Goal: Information Seeking & Learning: Check status

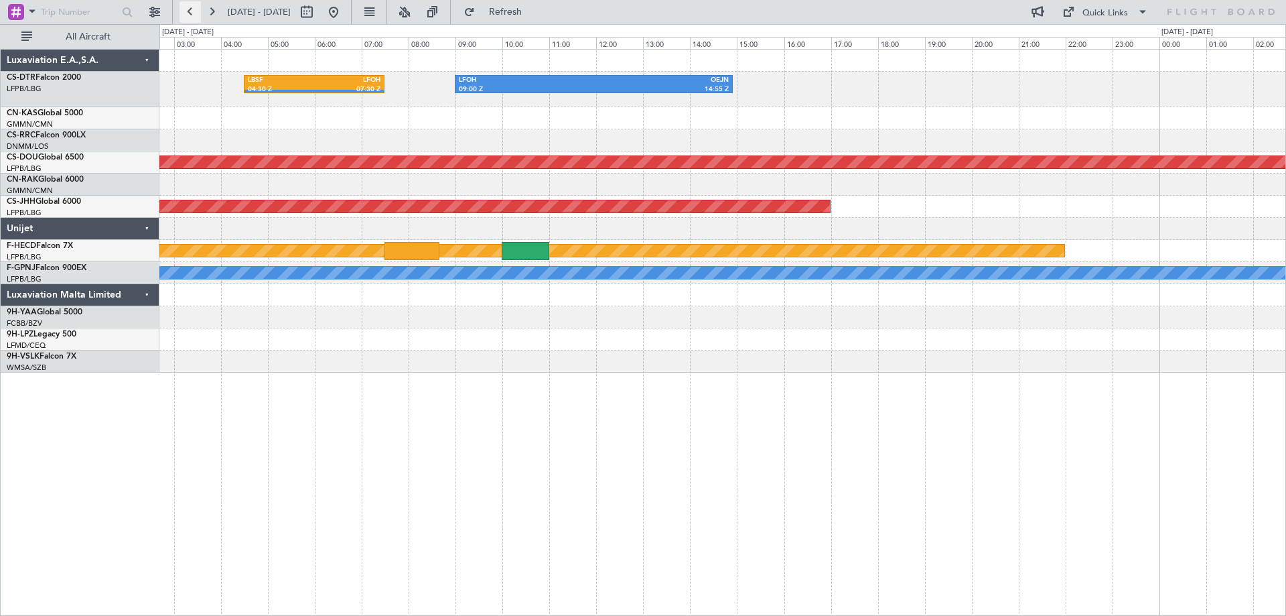
click at [186, 13] on button at bounding box center [190, 11] width 21 height 21
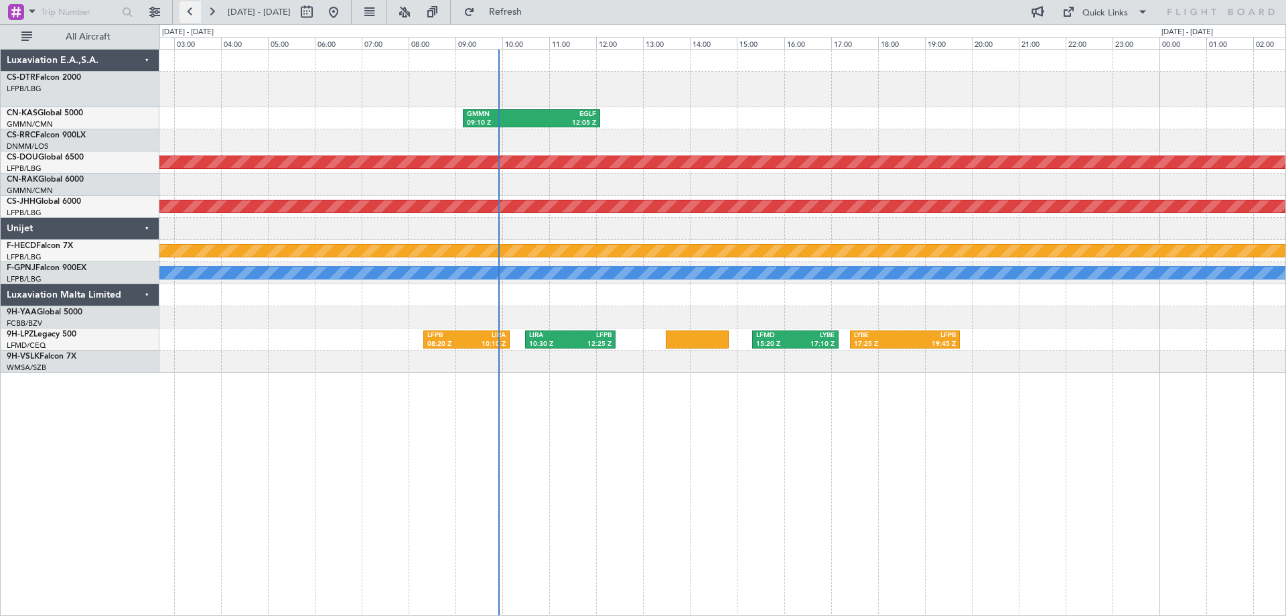
click at [186, 13] on button at bounding box center [190, 11] width 21 height 21
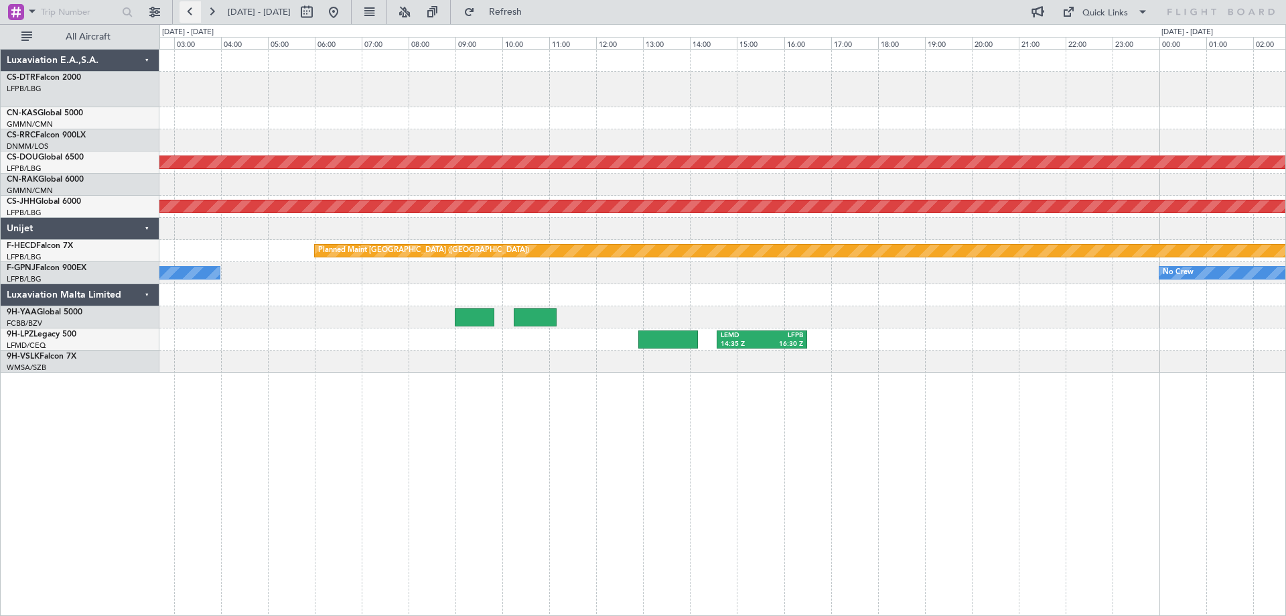
click at [186, 13] on button at bounding box center [190, 11] width 21 height 21
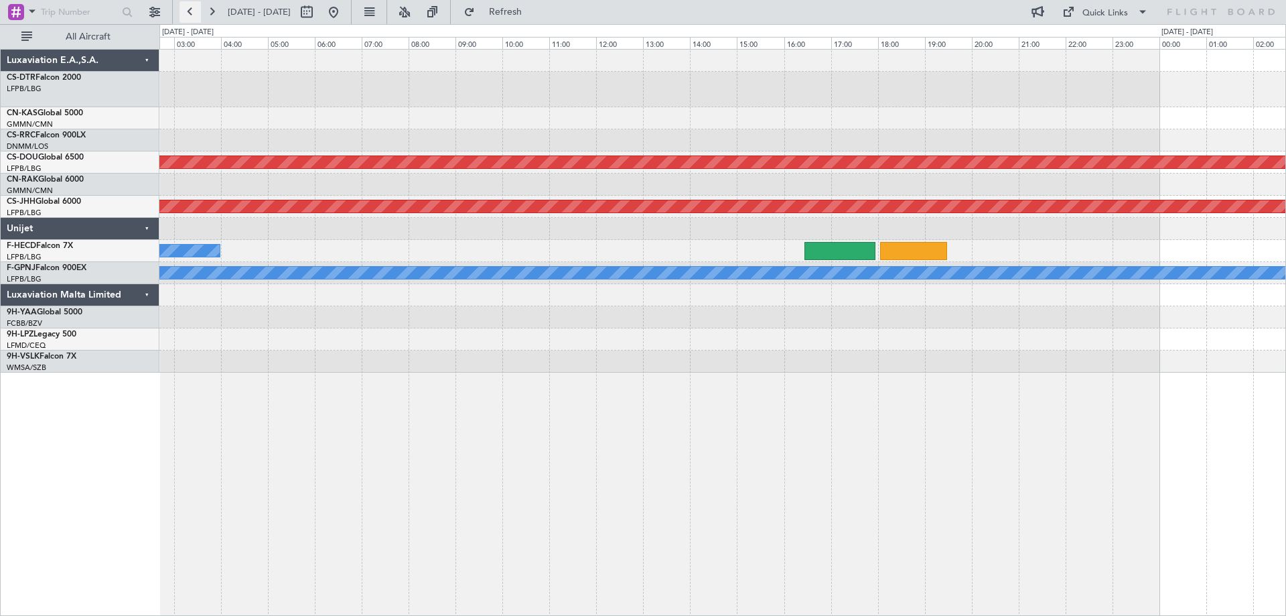
click at [186, 13] on button at bounding box center [190, 11] width 21 height 21
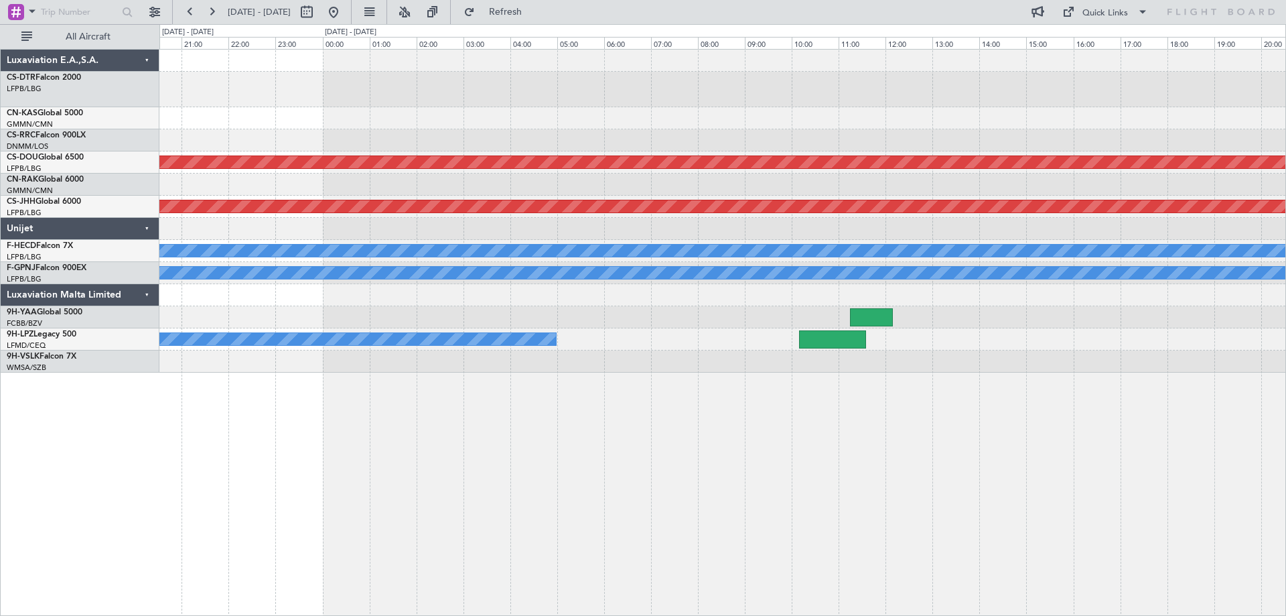
click at [653, 101] on div at bounding box center [722, 90] width 1126 height 36
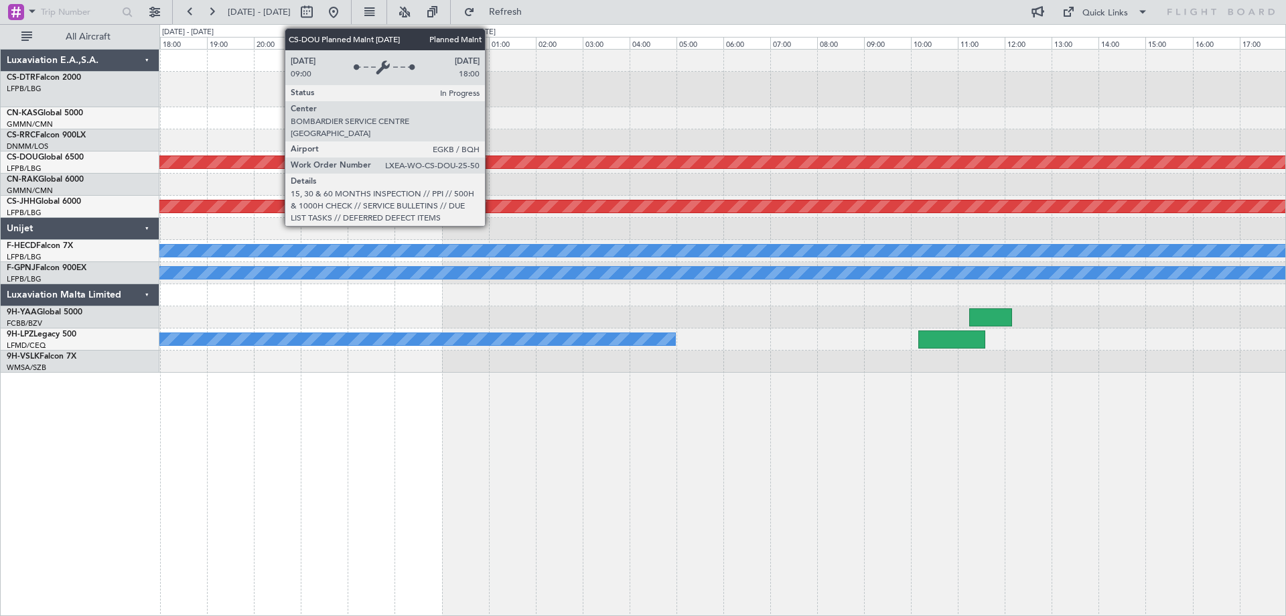
click at [1001, 203] on div "Planned Maint London ([GEOGRAPHIC_DATA]) Planned Maint [GEOGRAPHIC_DATA] ([GEOG…" at bounding box center [722, 211] width 1126 height 323
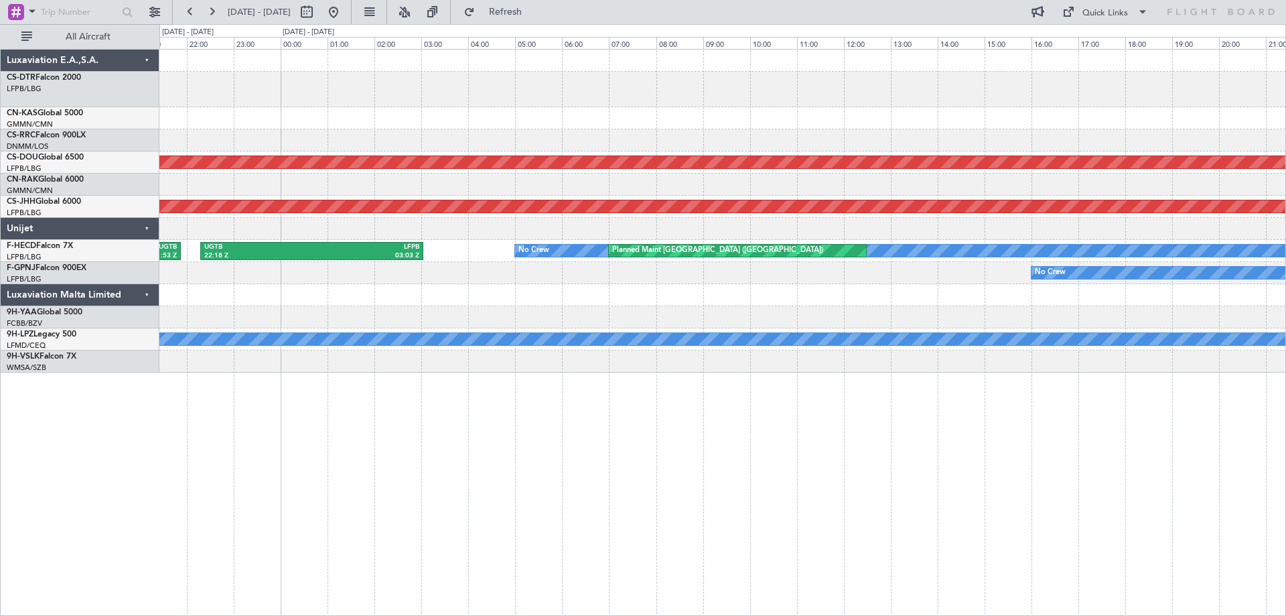
click at [1017, 236] on div at bounding box center [722, 229] width 1126 height 22
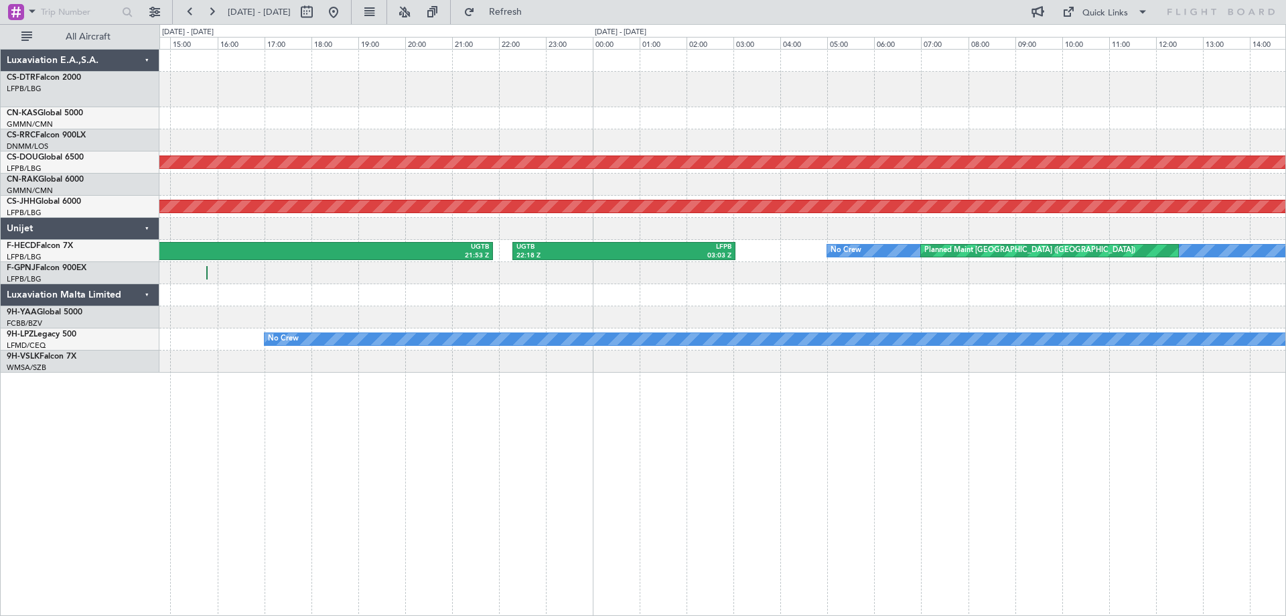
click at [1232, 269] on div "Planned Maint Lagos ([PERSON_NAME]) Planned Maint [GEOGRAPHIC_DATA] ([GEOGRAPHI…" at bounding box center [722, 211] width 1126 height 323
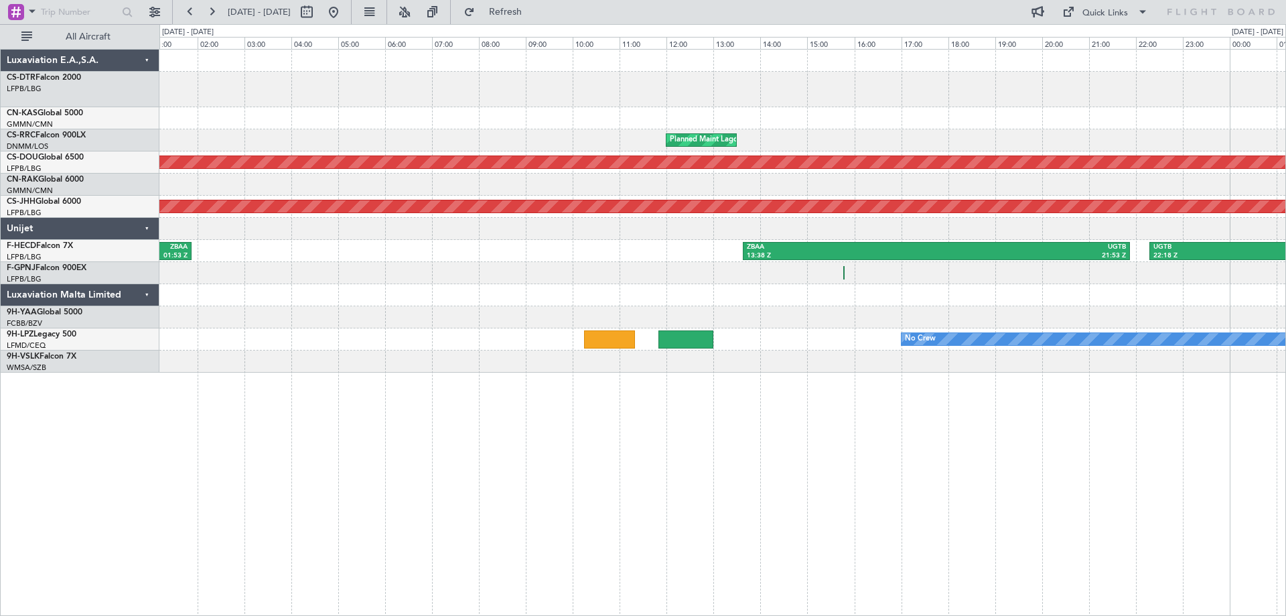
click at [1286, 199] on div "Planned Maint Lagos ([PERSON_NAME]) Planned Maint [GEOGRAPHIC_DATA] ([GEOGRAPHI…" at bounding box center [643, 320] width 1286 height 592
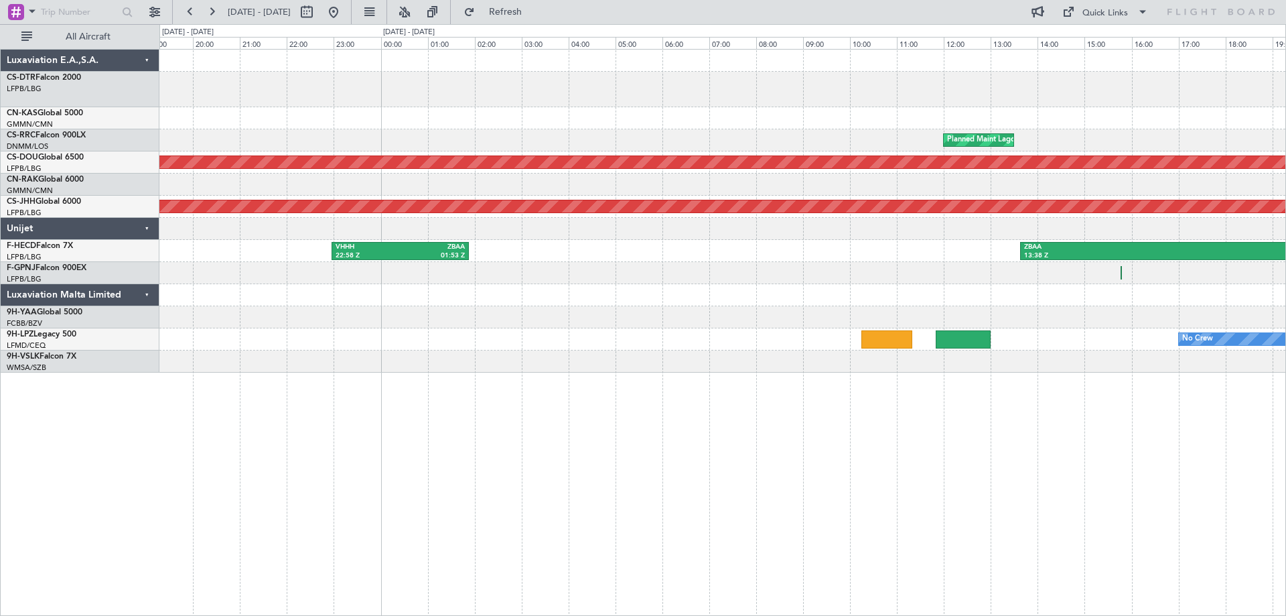
click at [1286, 252] on div "Planned Maint Lagos ([PERSON_NAME]) Planned Maint [GEOGRAPHIC_DATA] ([GEOGRAPHI…" at bounding box center [643, 320] width 1286 height 592
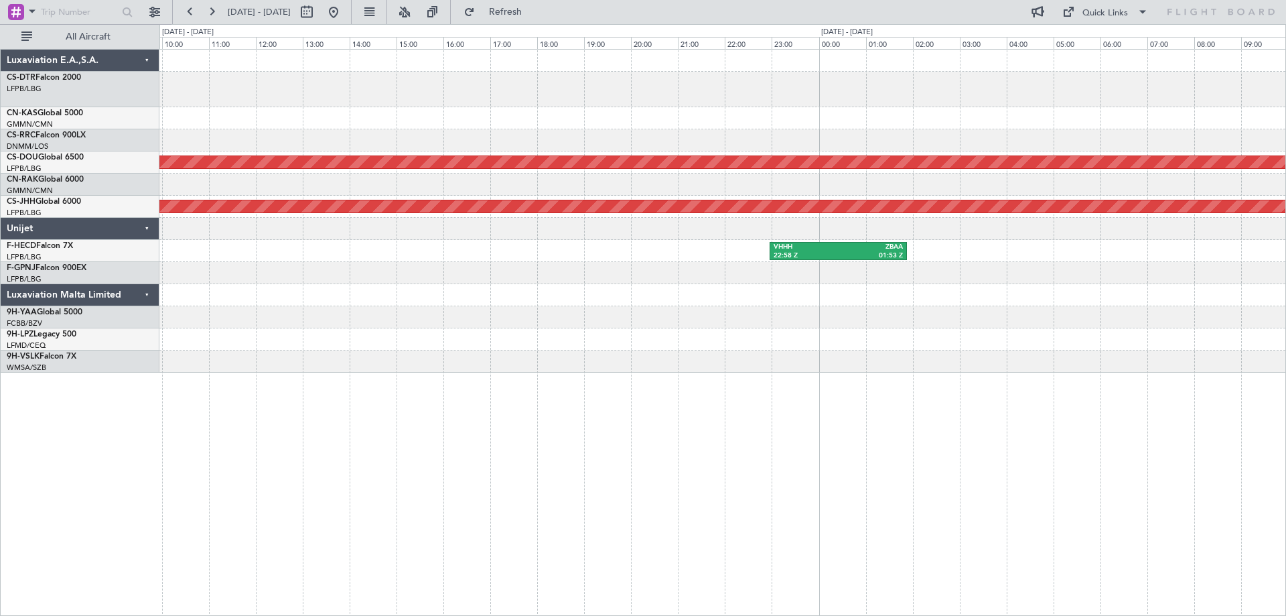
click at [1286, 280] on div "Planned Maint Lagos ([PERSON_NAME]) Planned Maint [GEOGRAPHIC_DATA] ([GEOGRAPHI…" at bounding box center [643, 320] width 1286 height 592
click at [192, 16] on button at bounding box center [190, 11] width 21 height 21
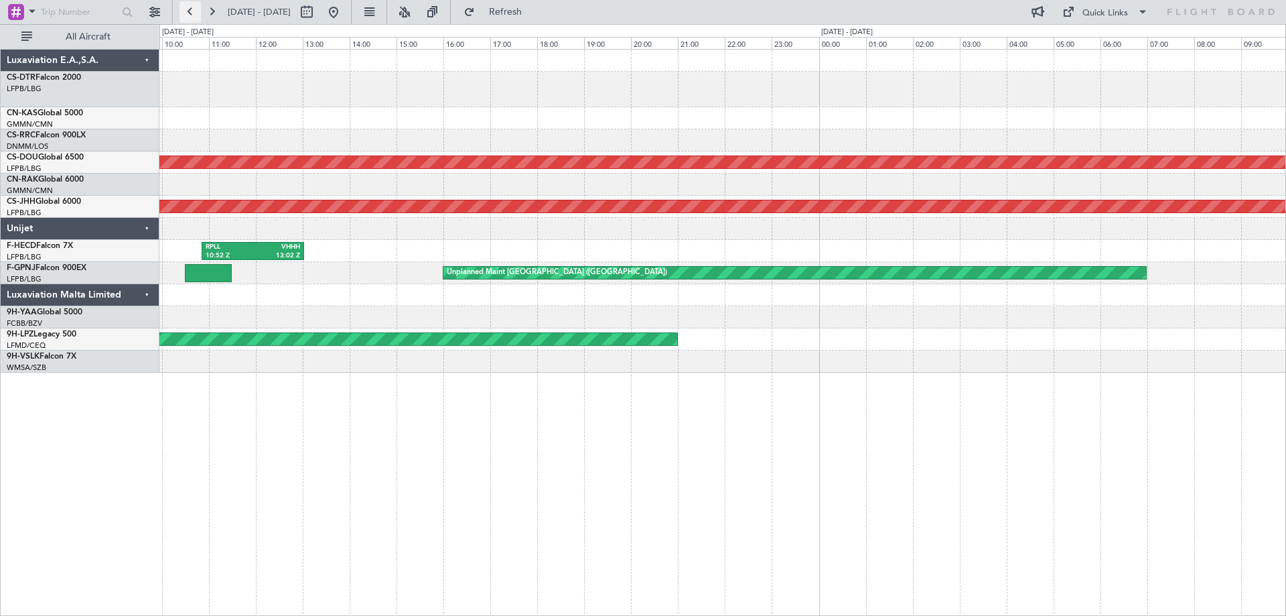
click at [192, 16] on button at bounding box center [190, 11] width 21 height 21
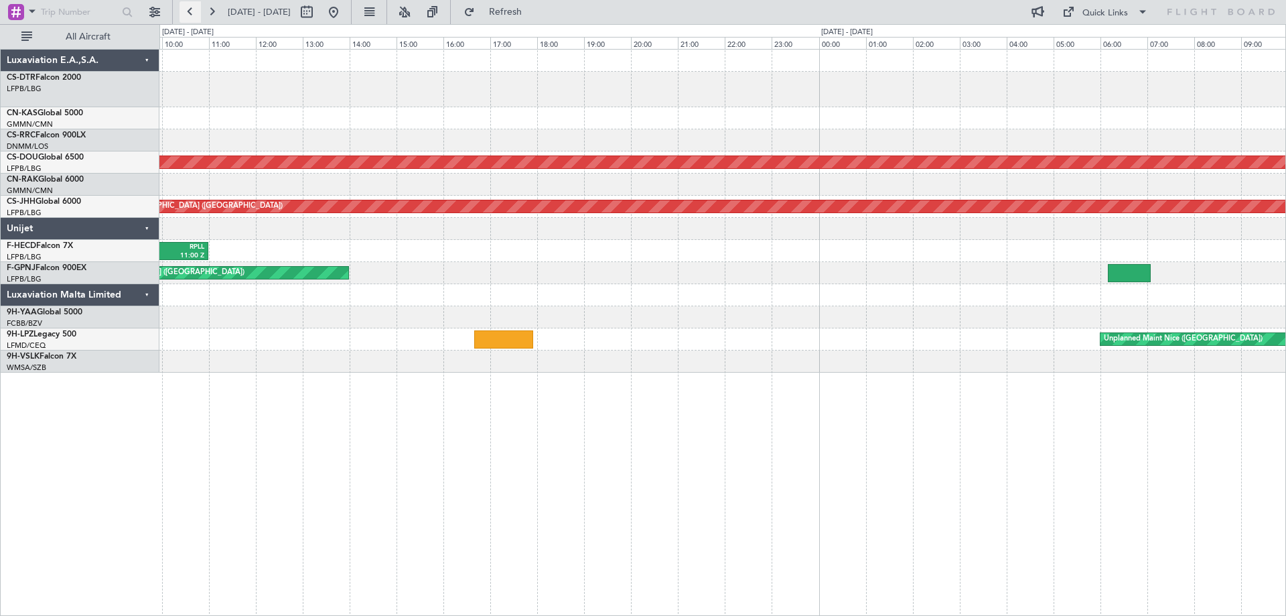
click at [192, 16] on button at bounding box center [190, 11] width 21 height 21
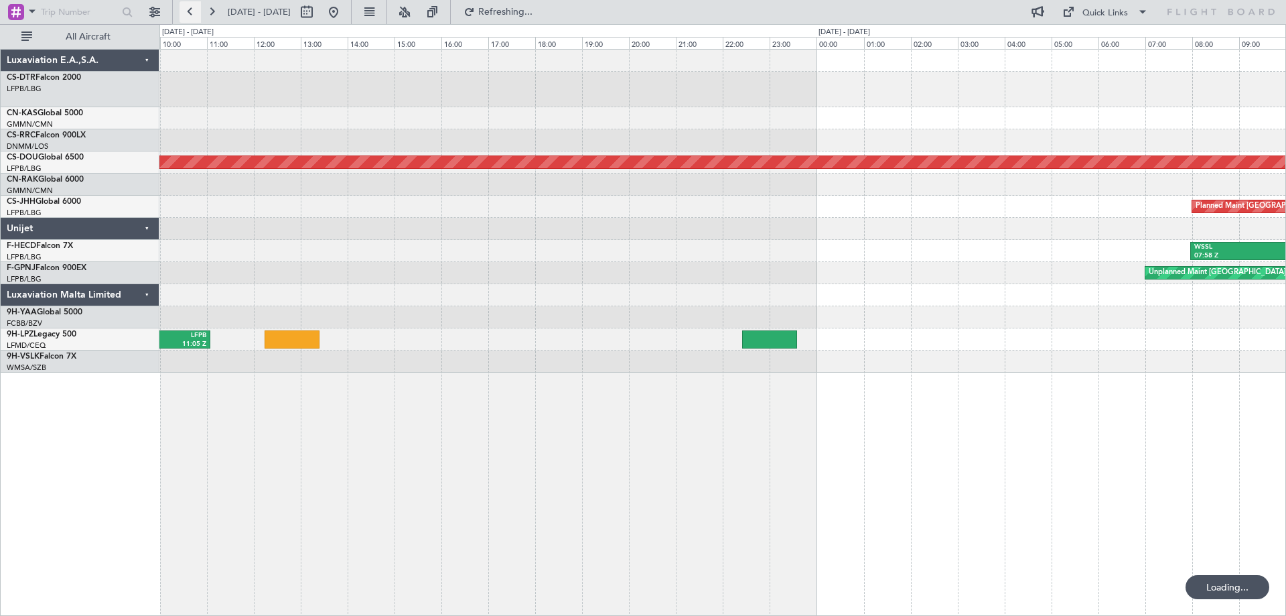
click at [192, 16] on button at bounding box center [190, 11] width 21 height 21
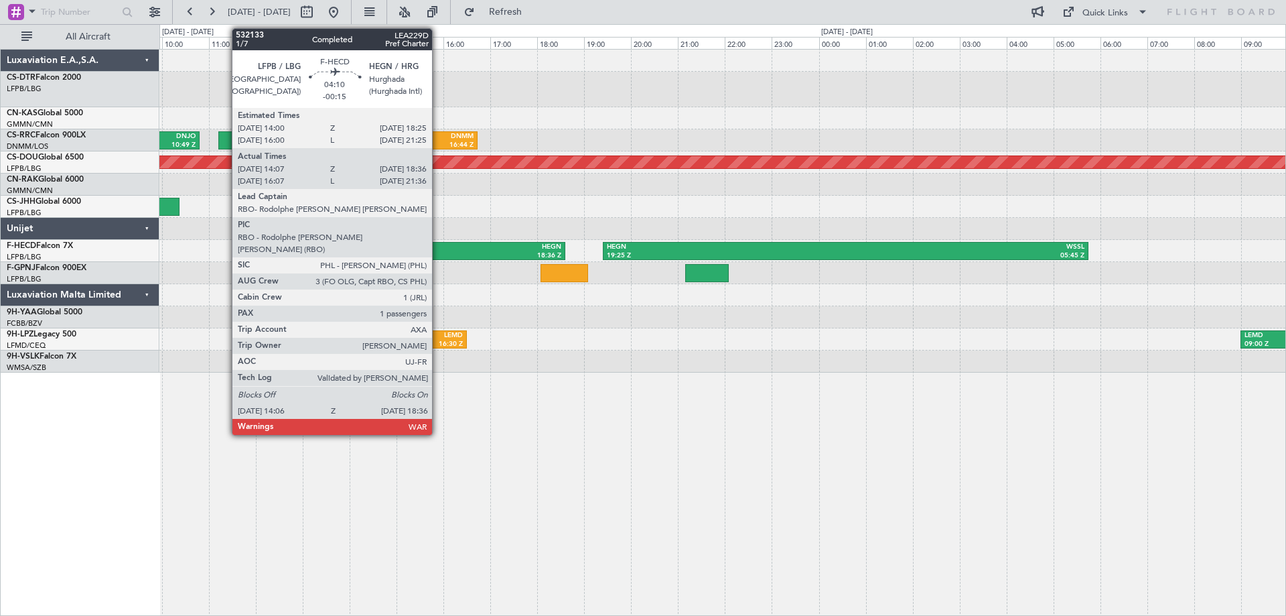
click at [438, 247] on div "LFPB" at bounding box center [409, 247] width 102 height 9
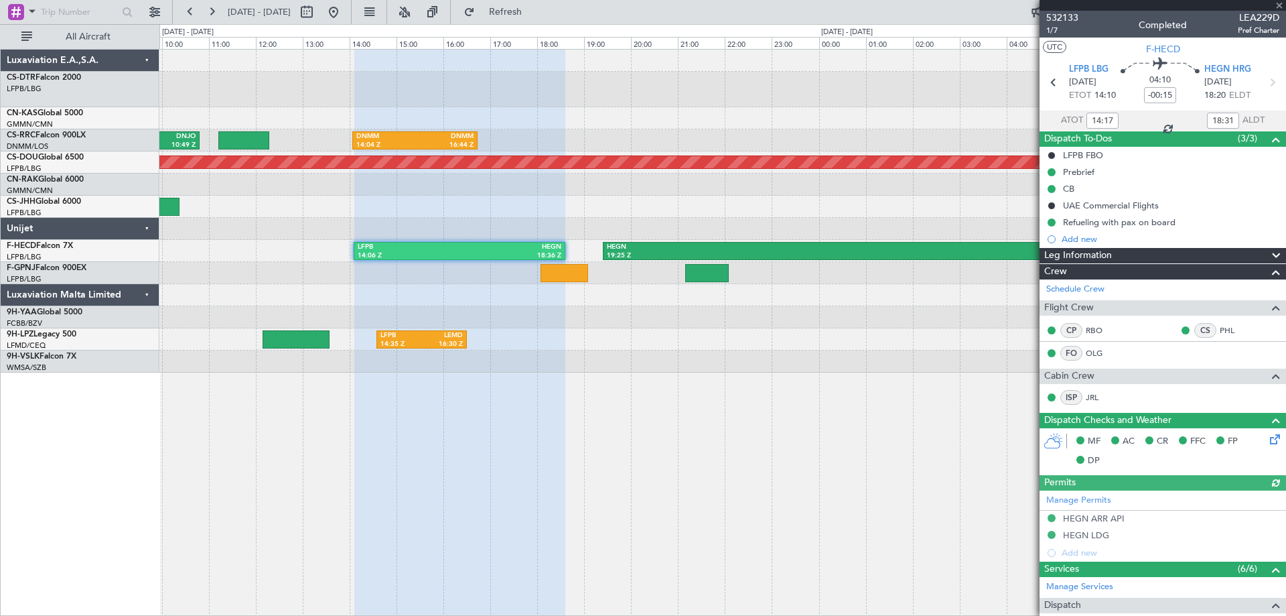
type input "16:17"
type input "21:31"
type input "14:17"
type input "18:31"
click at [1054, 31] on span "1/7" at bounding box center [1063, 30] width 32 height 11
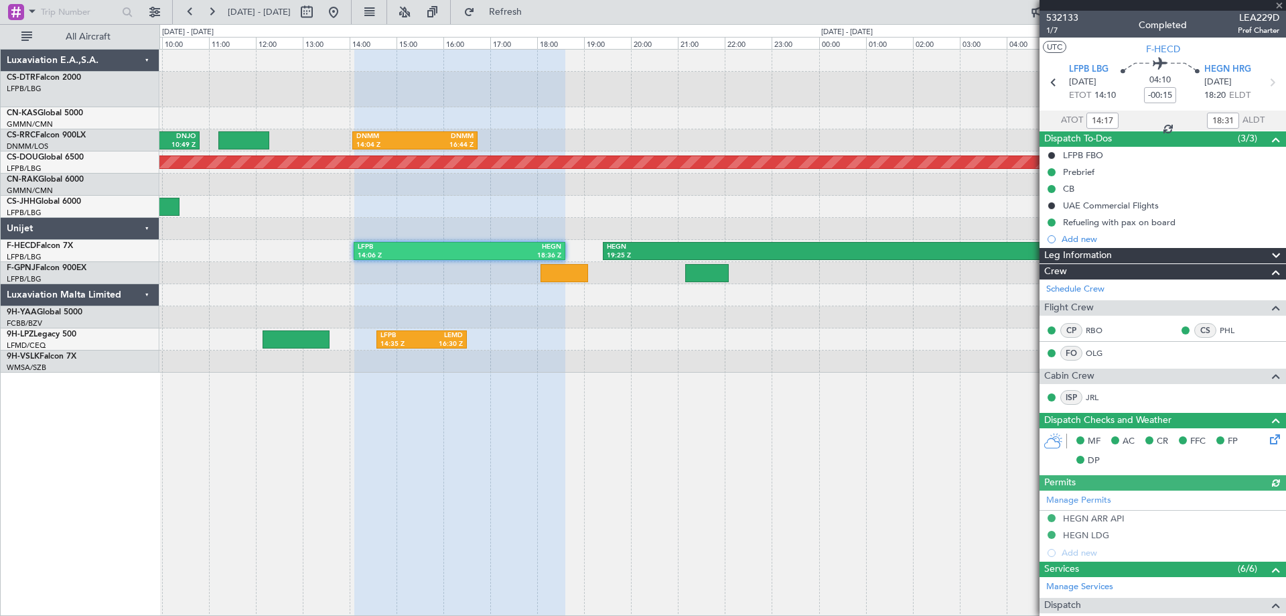
click at [1280, 2] on div at bounding box center [1163, 5] width 247 height 11
click at [925, 392] on div "DNMM 09:14 Z DNJO 10:49 Z DNMM 14:04 Z DNMM 16:44 Z Planned Maint [GEOGRAPHIC_D…" at bounding box center [722, 332] width 1127 height 567
type input "16:17"
type input "21:31"
type input "14:17"
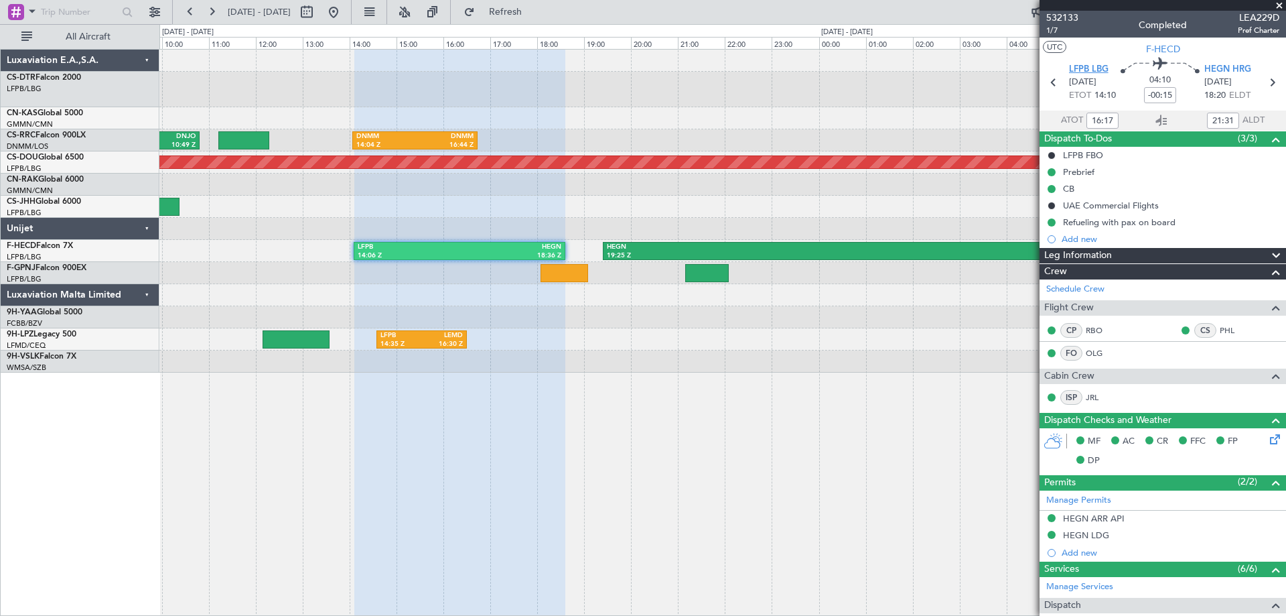
type input "18:31"
click at [1280, 3] on span at bounding box center [1279, 6] width 13 height 12
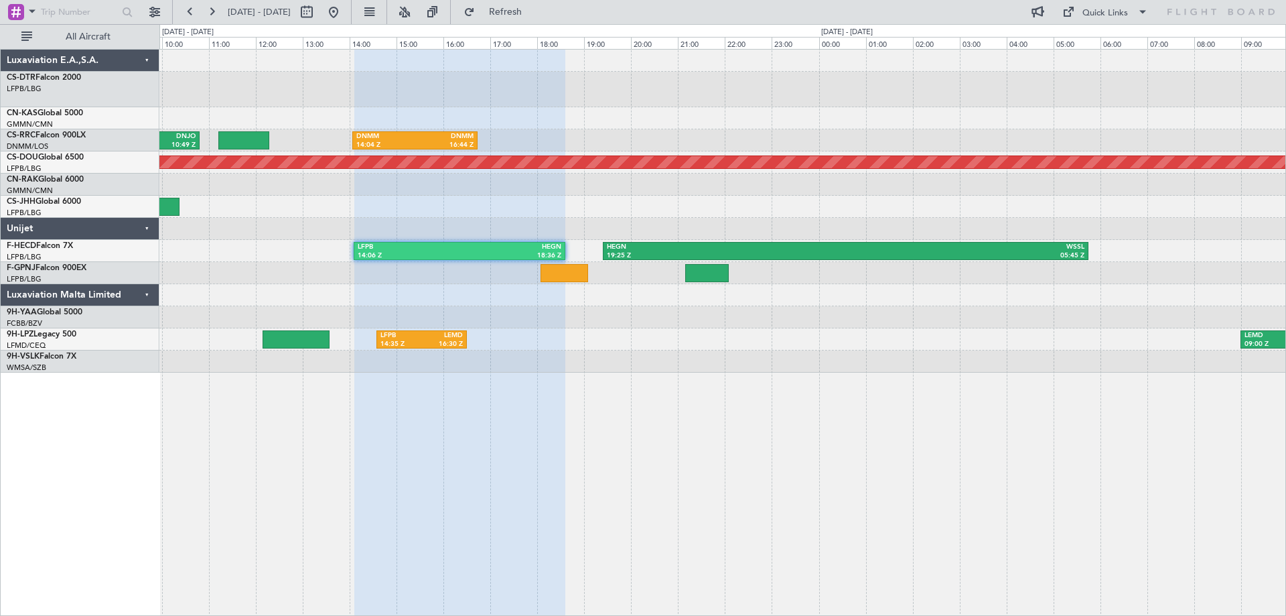
type input "0"
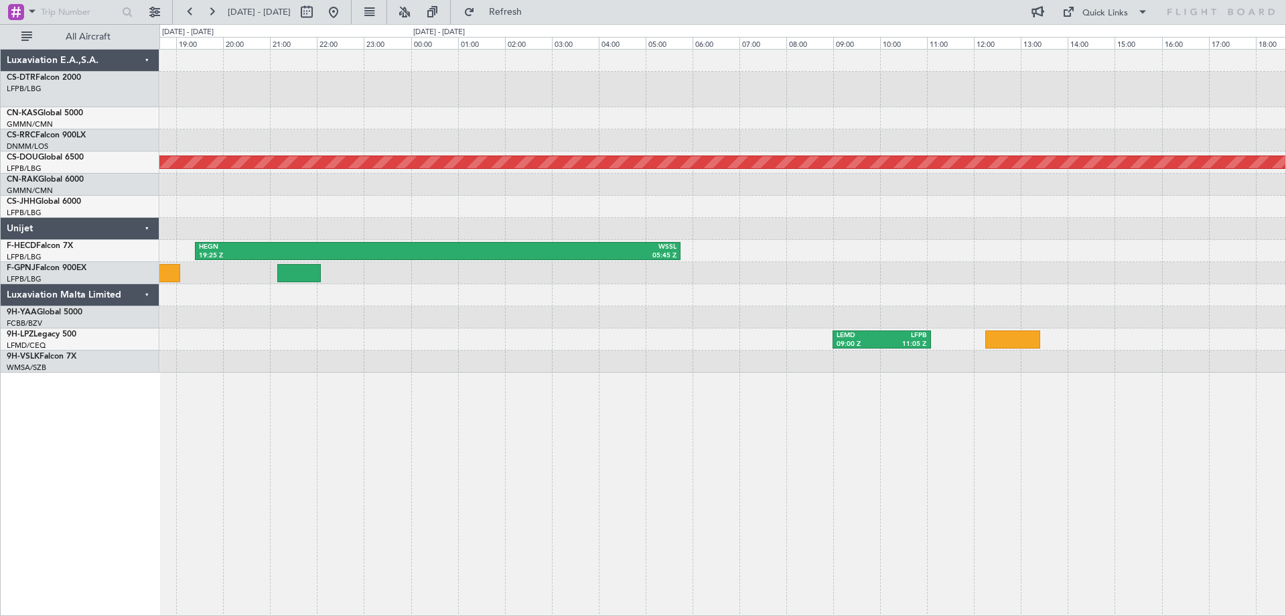
click at [107, 267] on div "DNMM 14:04 Z DNMM 16:44 Z Planned Maint [GEOGRAPHIC_DATA] ([GEOGRAPHIC_DATA]) H…" at bounding box center [643, 320] width 1286 height 592
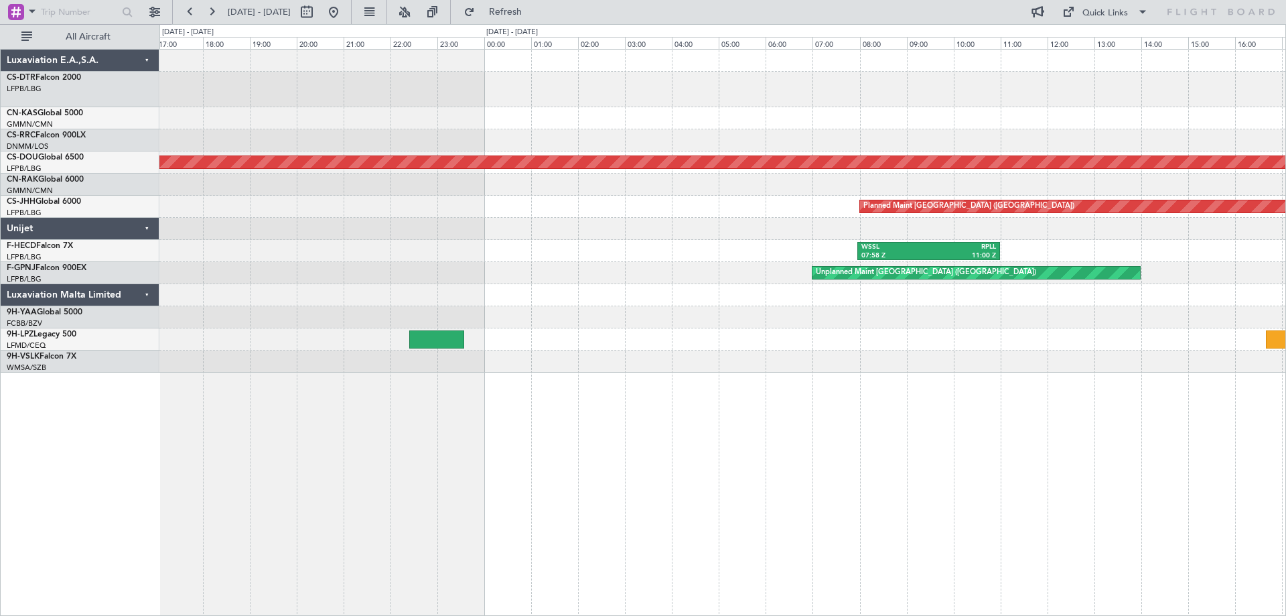
click at [297, 241] on div "Planned Maint London ([GEOGRAPHIC_DATA]) Planned Maint [GEOGRAPHIC_DATA] ([GEOG…" at bounding box center [722, 211] width 1126 height 323
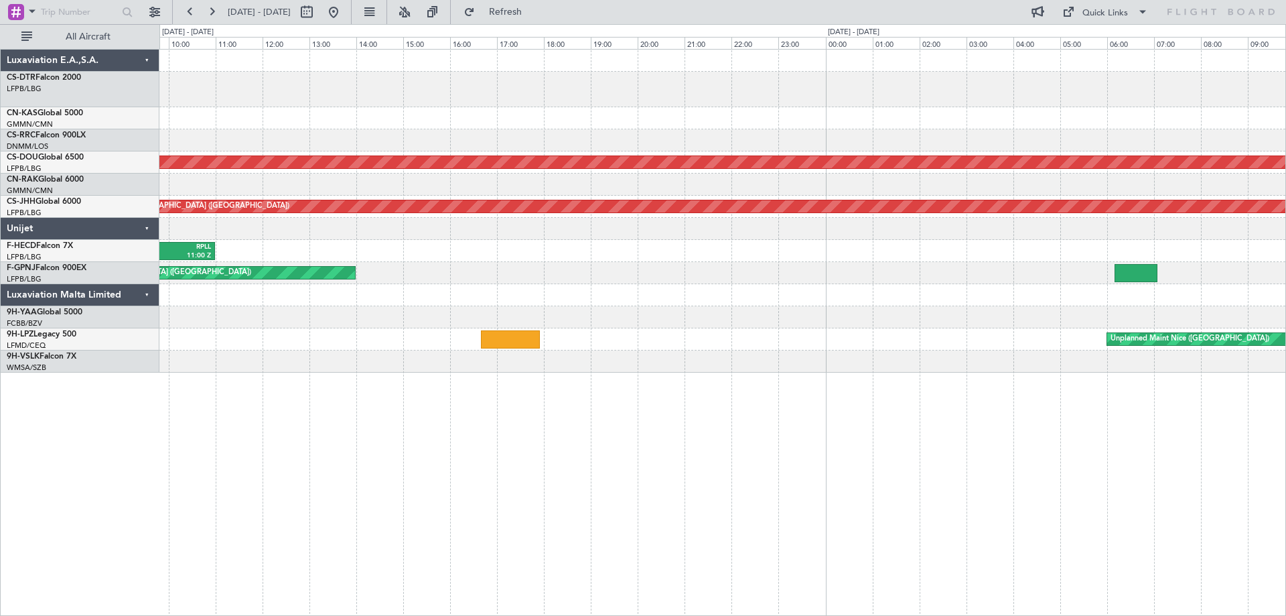
click at [432, 322] on div "Planned Maint London ([GEOGRAPHIC_DATA]) Planned Maint [GEOGRAPHIC_DATA] ([GEOG…" at bounding box center [722, 211] width 1126 height 323
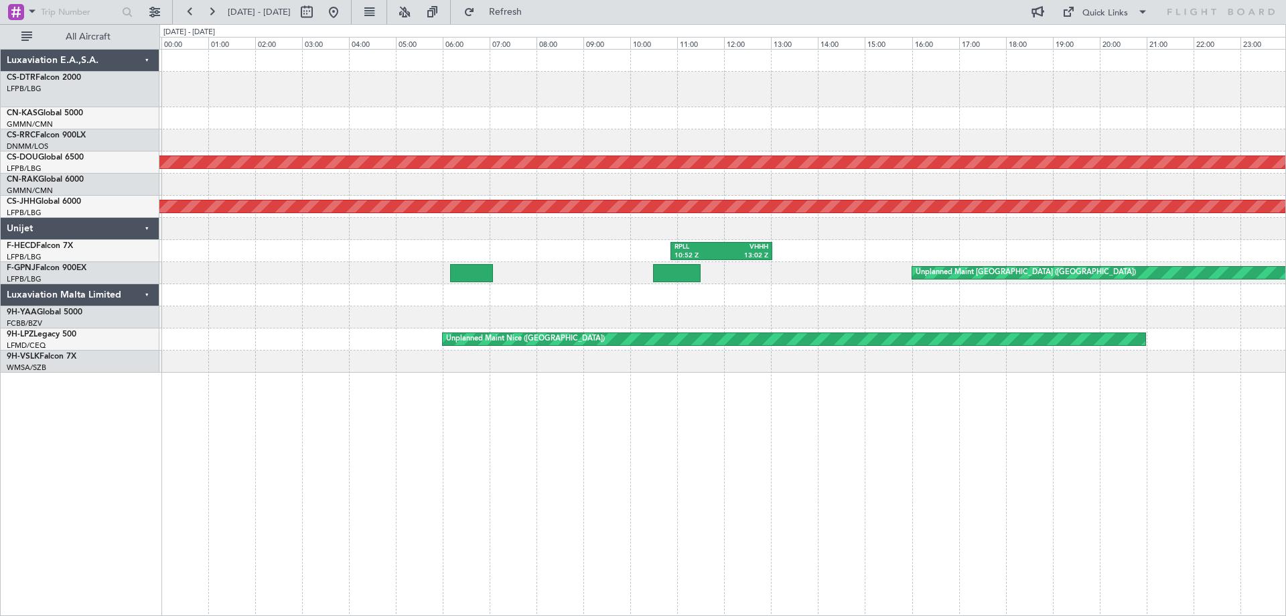
click at [310, 279] on div "Planned Maint London ([GEOGRAPHIC_DATA]) Planned Maint [GEOGRAPHIC_DATA] ([GEOG…" at bounding box center [722, 211] width 1126 height 323
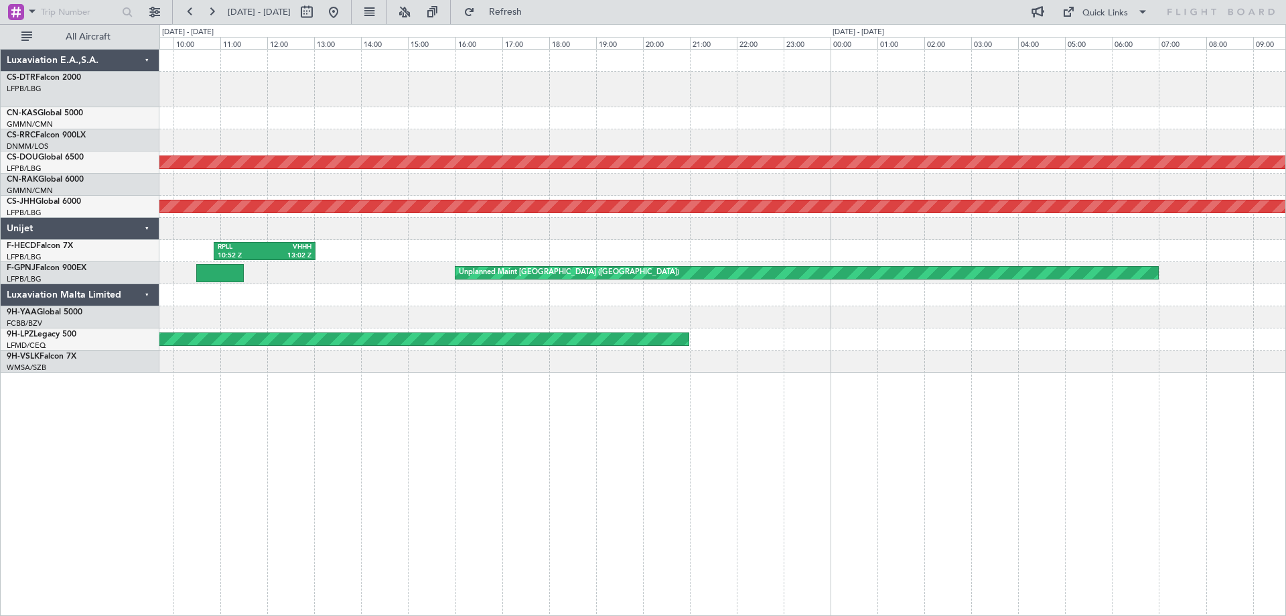
click at [429, 265] on div "Unplanned Maint [GEOGRAPHIC_DATA] ([GEOGRAPHIC_DATA])" at bounding box center [722, 273] width 1126 height 22
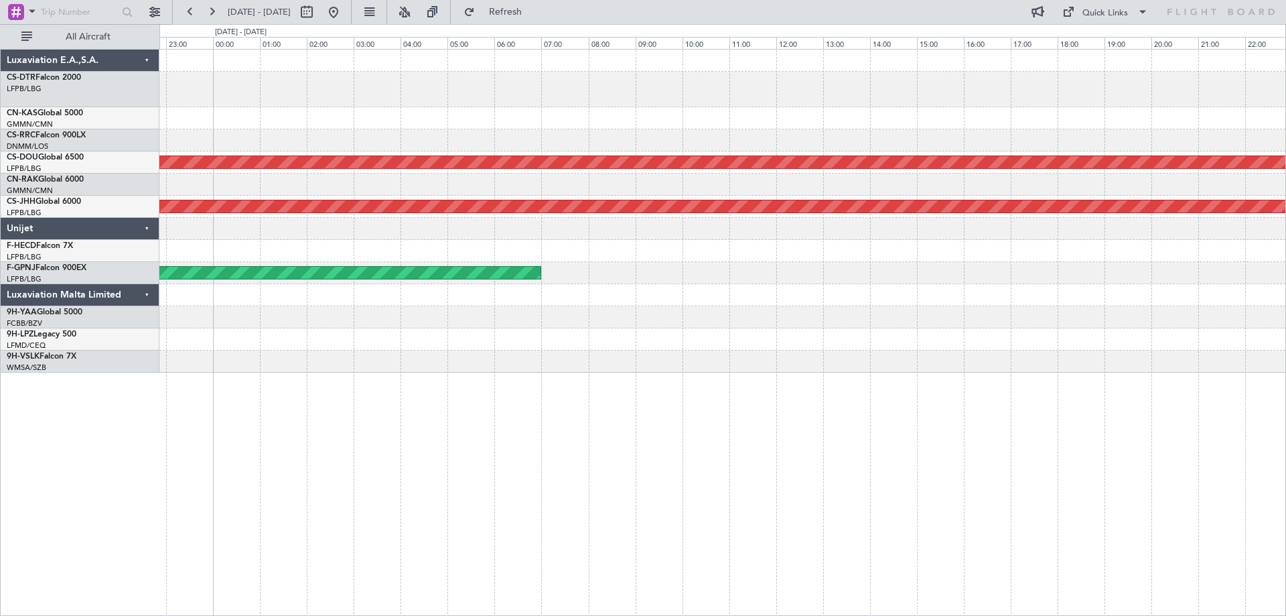
click at [246, 325] on div "Planned Maint London ([GEOGRAPHIC_DATA]) Planned Maint [GEOGRAPHIC_DATA] ([GEOG…" at bounding box center [643, 320] width 1286 height 592
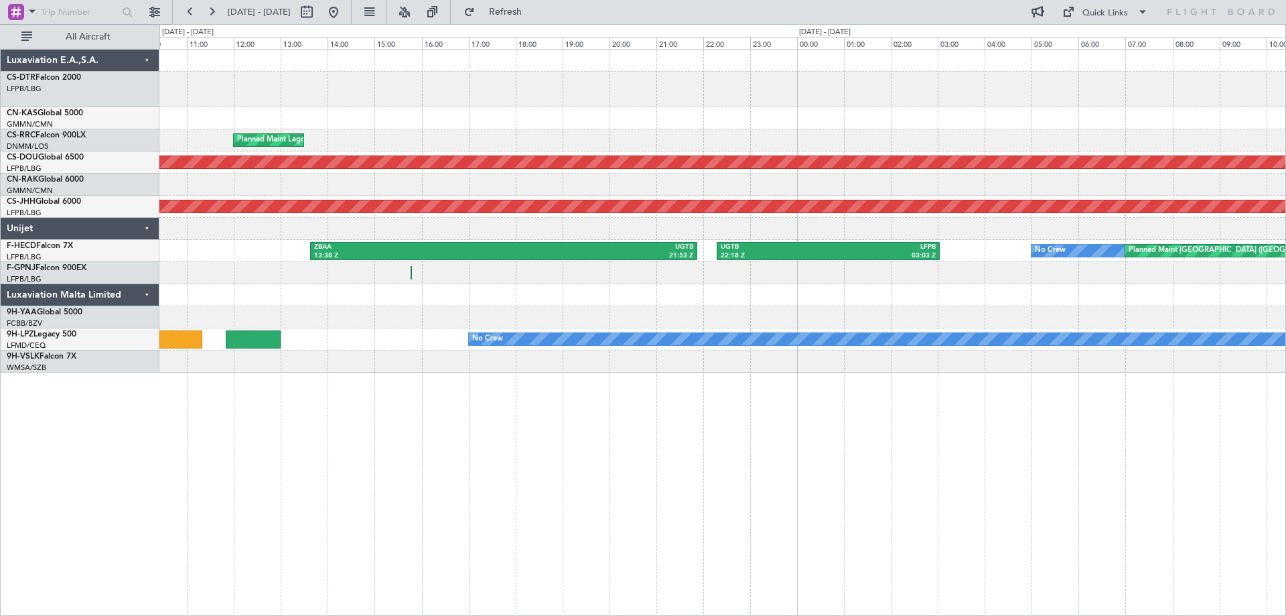
click at [720, 292] on div "Planned Maint Lagos ([PERSON_NAME]) Planned Maint [GEOGRAPHIC_DATA] ([GEOGRAPHI…" at bounding box center [722, 211] width 1126 height 323
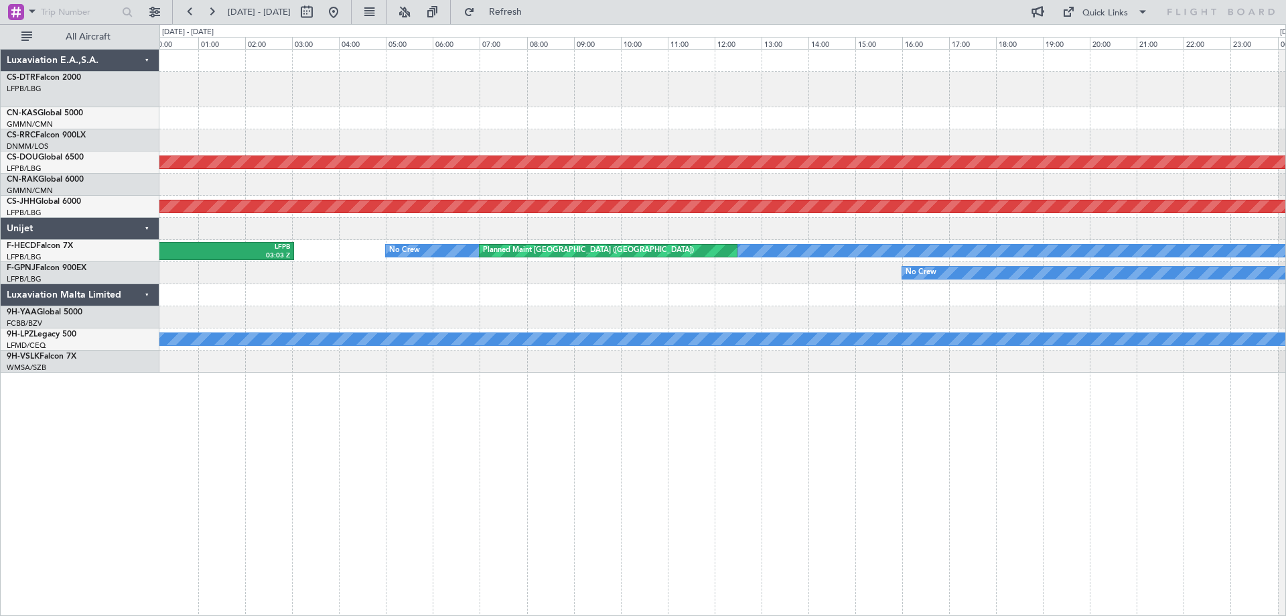
click at [577, 241] on div "UGTB 22:18 Z LFPB 03:03 Z No Crew Planned Maint [GEOGRAPHIC_DATA] ([GEOGRAPHIC_…" at bounding box center [722, 251] width 1126 height 22
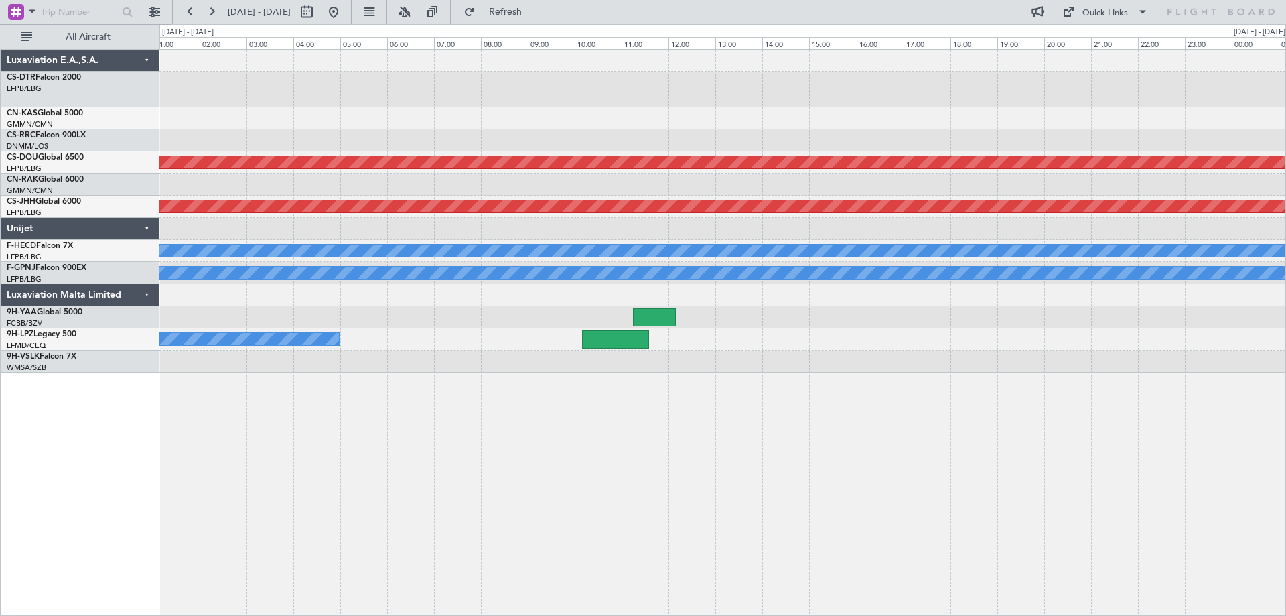
click at [4, 271] on div "Planned Maint London ([GEOGRAPHIC_DATA]) Planned Maint [GEOGRAPHIC_DATA] ([GEOG…" at bounding box center [643, 320] width 1286 height 592
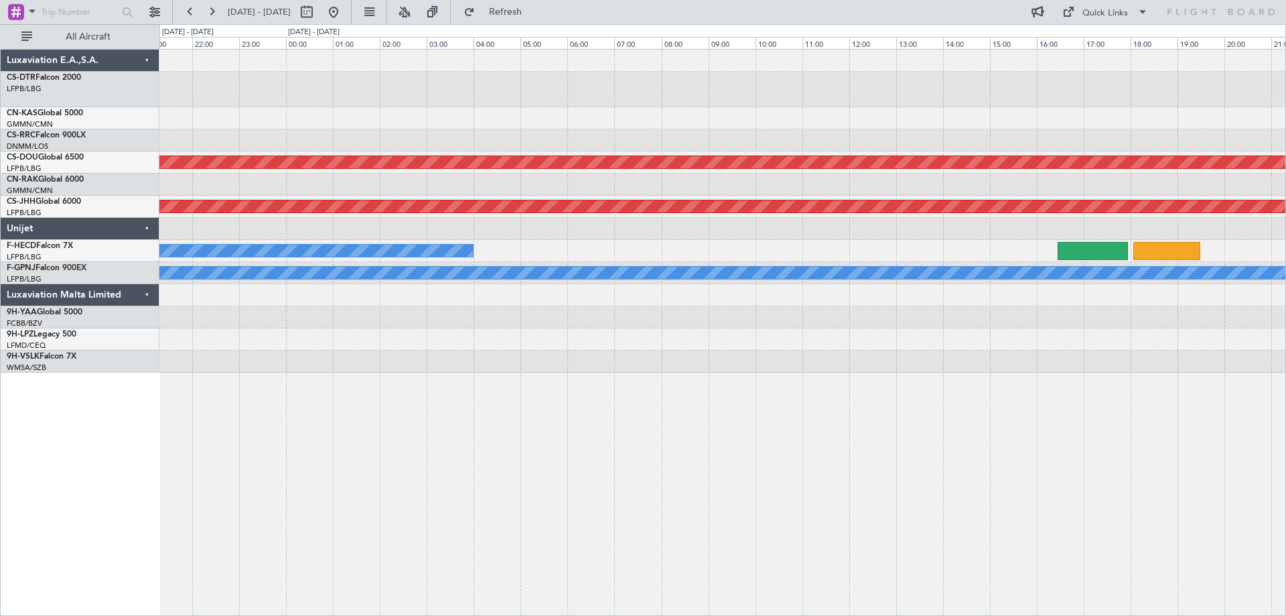
click at [8, 271] on div "Planned Maint London ([GEOGRAPHIC_DATA]) Planned Maint [GEOGRAPHIC_DATA] ([GEOG…" at bounding box center [643, 320] width 1286 height 592
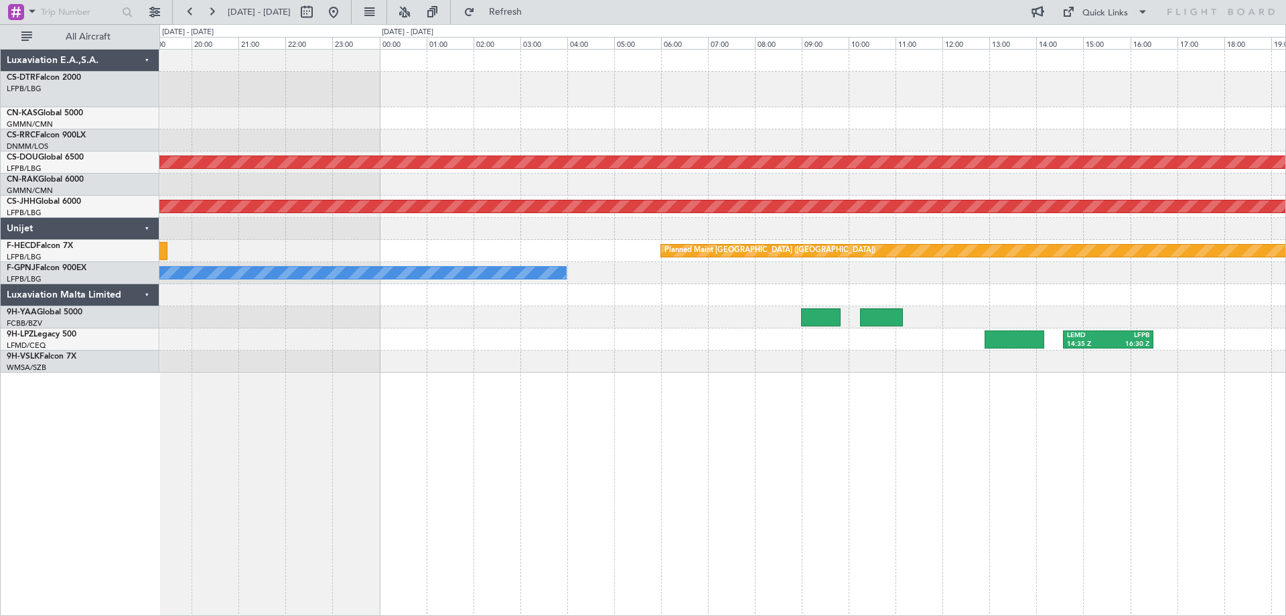
click at [138, 271] on div "Planned Maint London ([GEOGRAPHIC_DATA]) Planned Maint [GEOGRAPHIC_DATA] ([GEOG…" at bounding box center [643, 320] width 1286 height 592
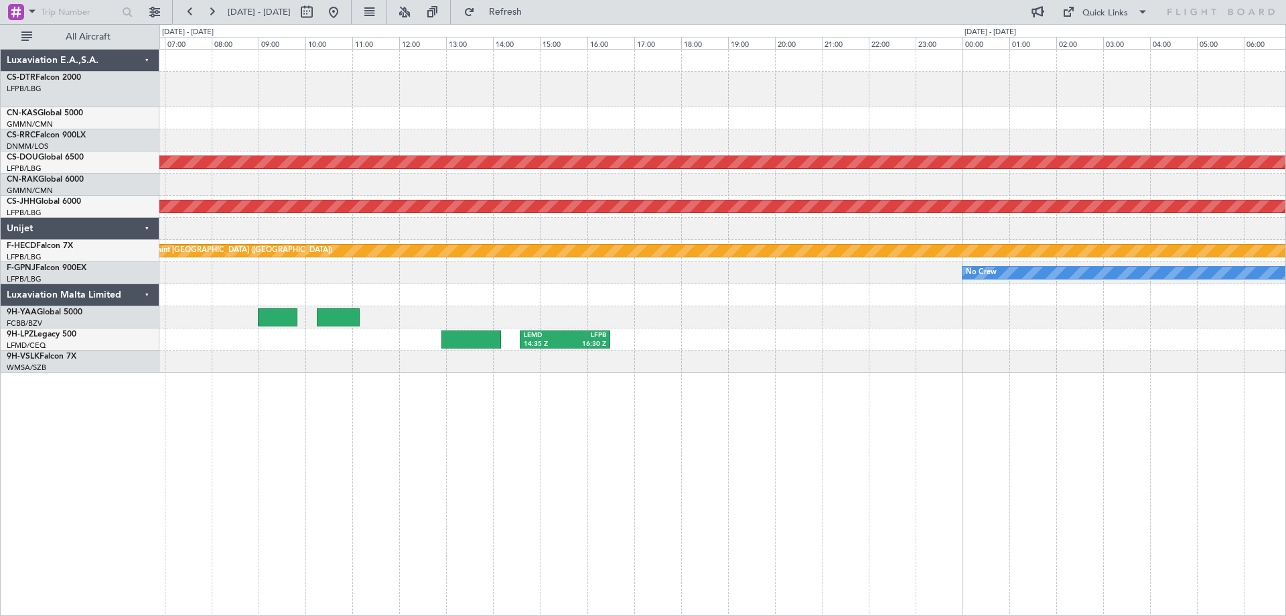
click at [438, 239] on div at bounding box center [722, 229] width 1126 height 22
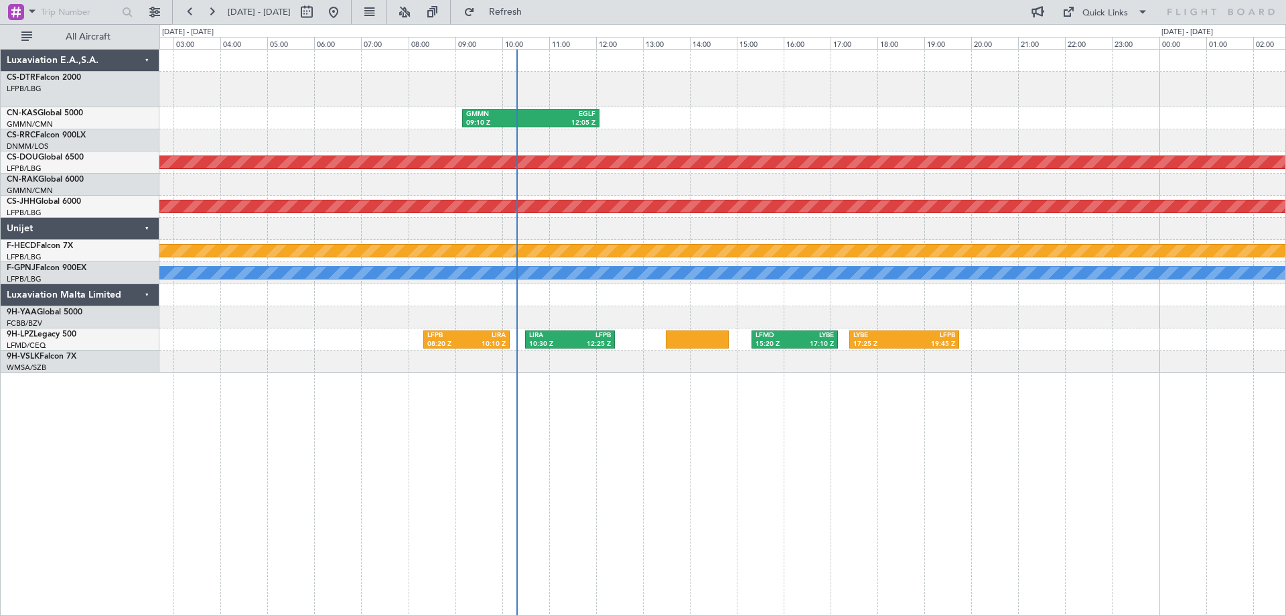
click at [161, 259] on div "LBSF 04:30 Z LFOH 07:30 Z GMMN 09:10 Z EGLF 12:05 Z Planned Maint [GEOGRAPHIC_D…" at bounding box center [722, 211] width 1126 height 323
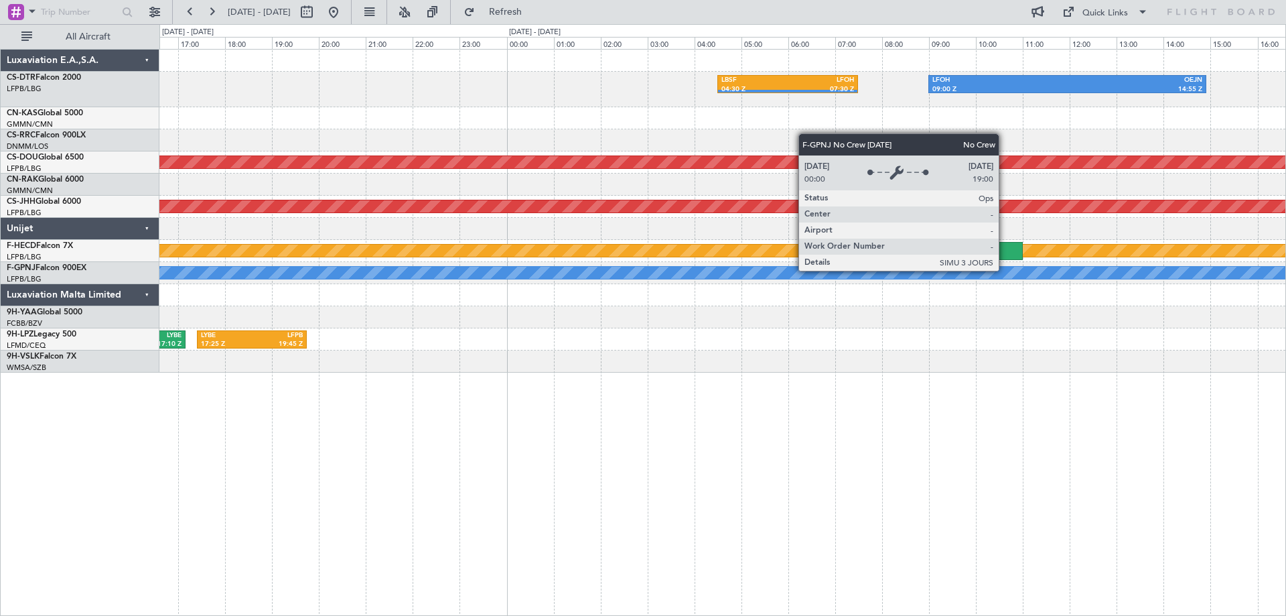
click at [336, 271] on div "No Crew" at bounding box center [896, 273] width 3032 height 12
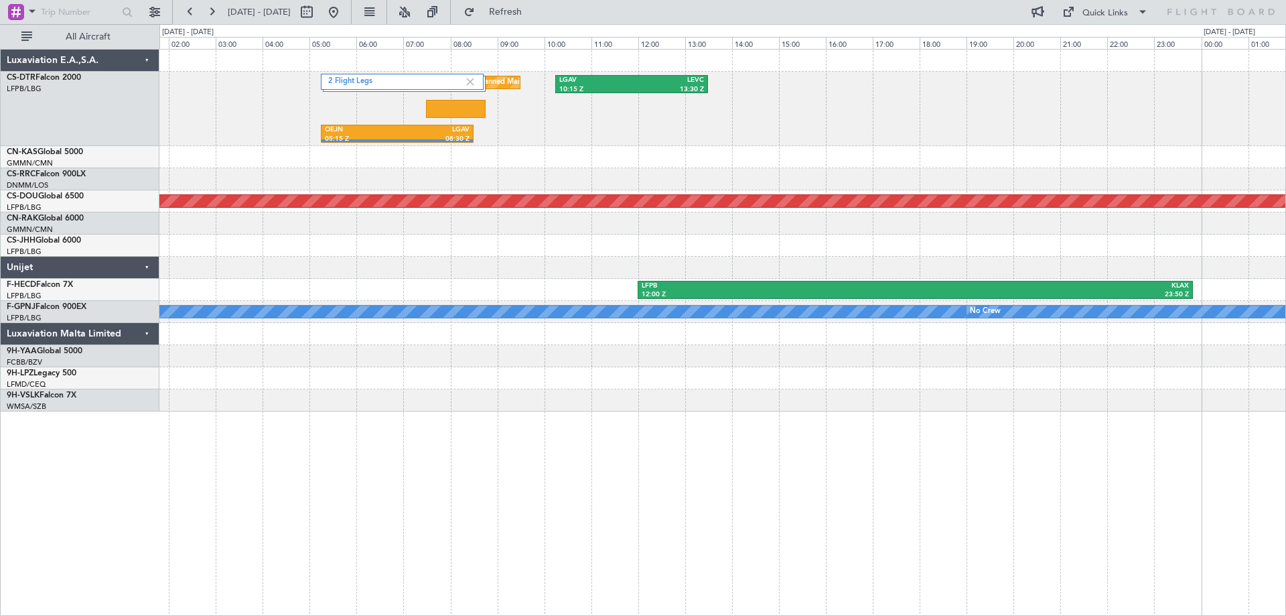
click at [341, 352] on div "OEJN 05:15 Z LGAV 08:30 Z 2 Flight Legs Planned Maint Sofia LGAV 10:15 Z LEVC 1…" at bounding box center [722, 332] width 1127 height 567
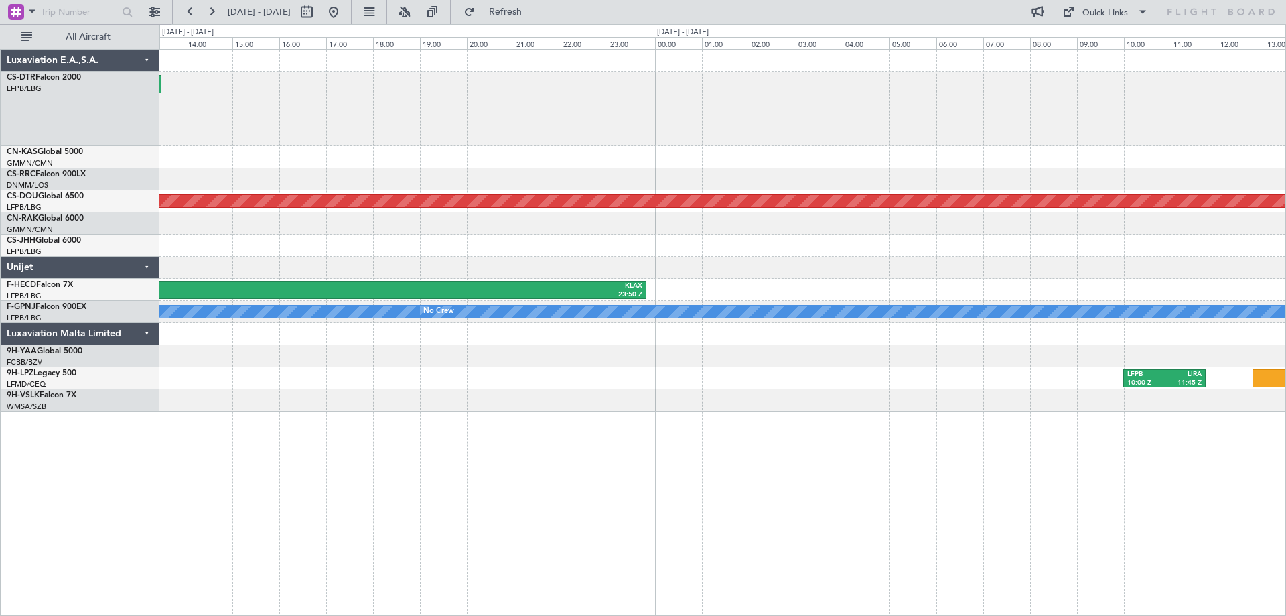
click at [589, 387] on div "LGAV 10:15 Z LEVC 13:30 Z Planned Maint Sofia 2 Flight Legs OEJN 05:15 Z LGAV 0…" at bounding box center [722, 332] width 1127 height 567
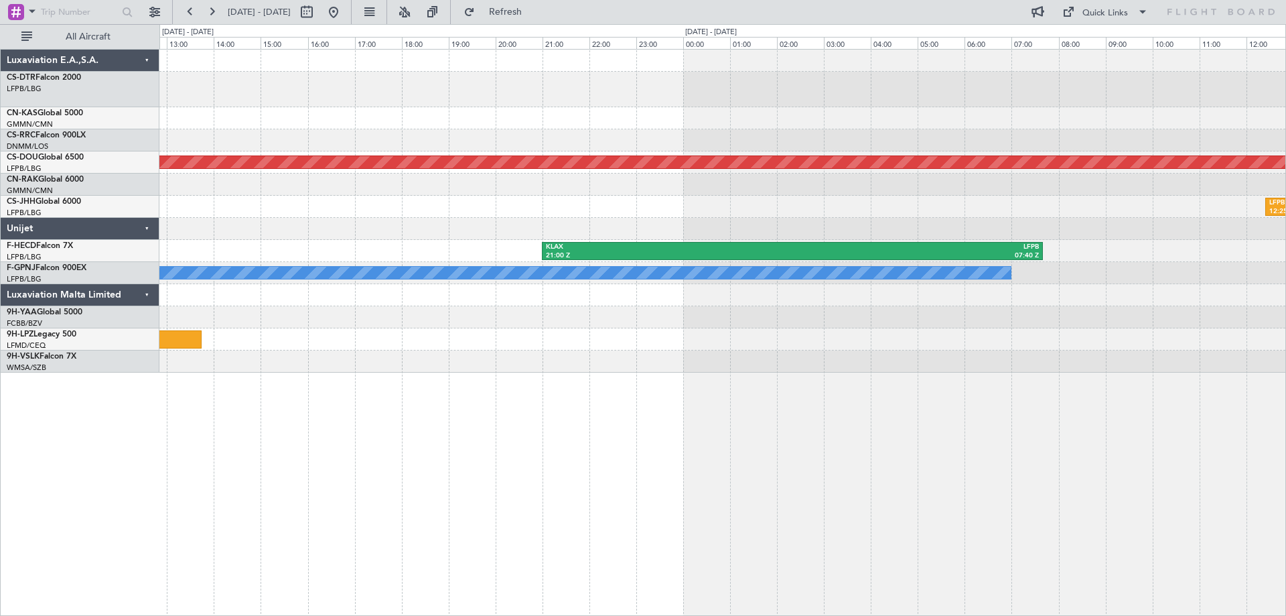
click at [369, 276] on div "Planned Maint London ([GEOGRAPHIC_DATA]) LFPB 12:25 Z LEZG 14:00 Z KLAX 21:00 Z…" at bounding box center [722, 211] width 1126 height 323
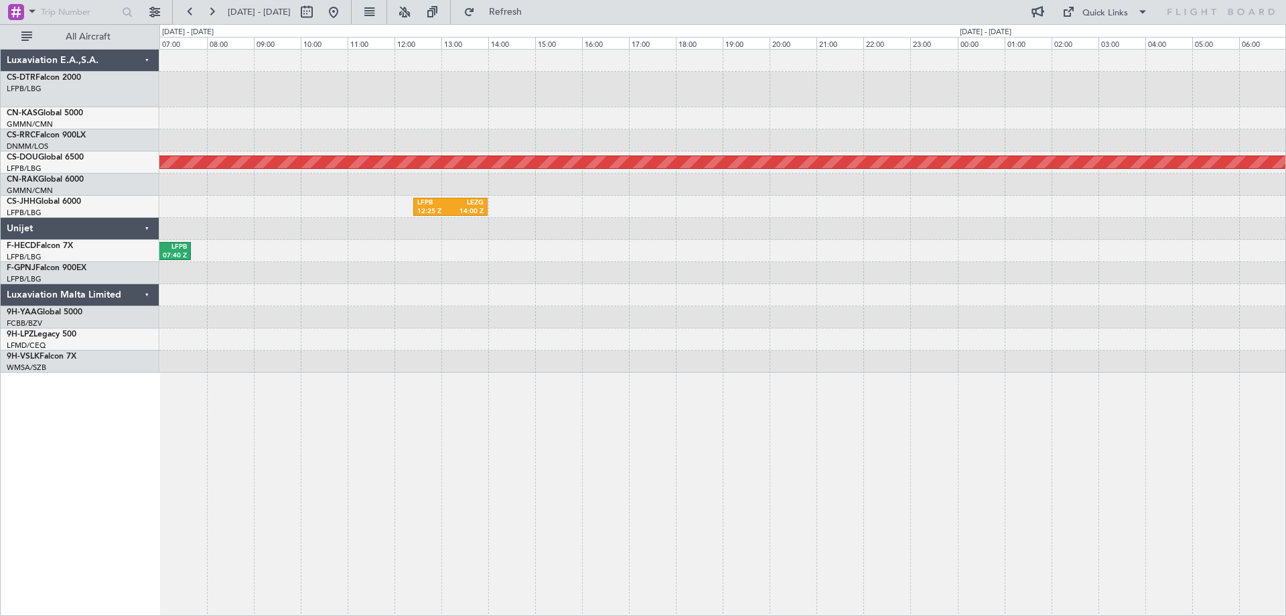
click at [371, 283] on div "Planned Maint London ([GEOGRAPHIC_DATA]) LFPB 12:25 Z LEZG 14:00 Z KLAX 21:00 Z…" at bounding box center [722, 211] width 1126 height 323
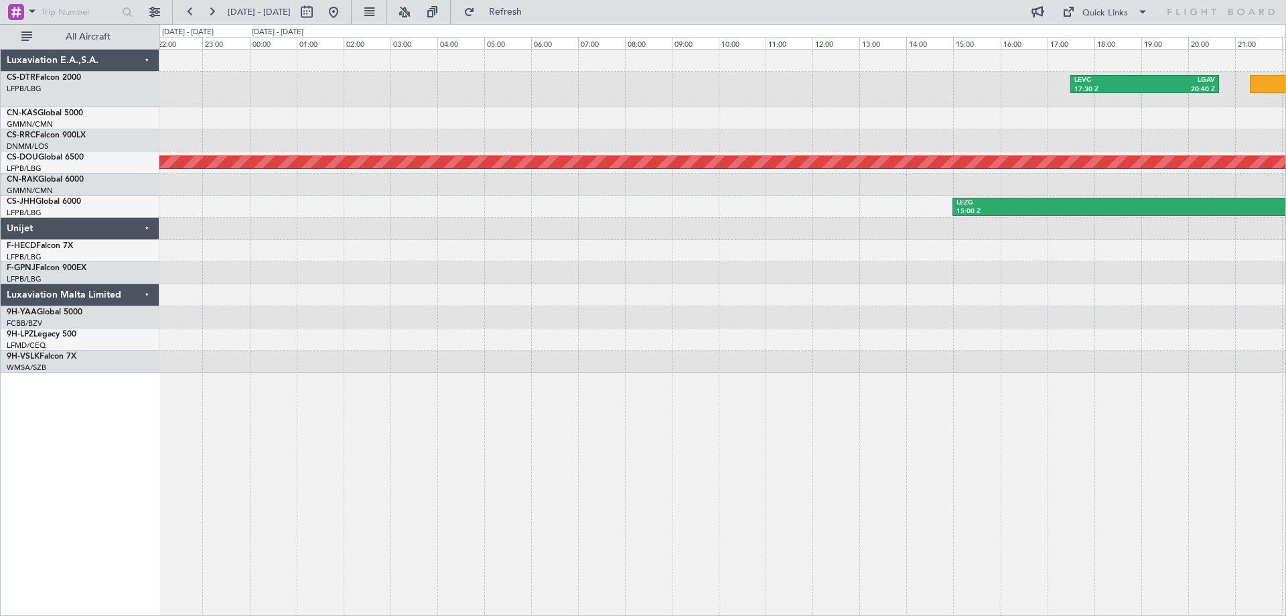
click at [442, 287] on div "LEVC 17:30 Z LGAV 20:40 Z Planned Maint [GEOGRAPHIC_DATA] ([GEOGRAPHIC_DATA]) L…" at bounding box center [722, 211] width 1126 height 323
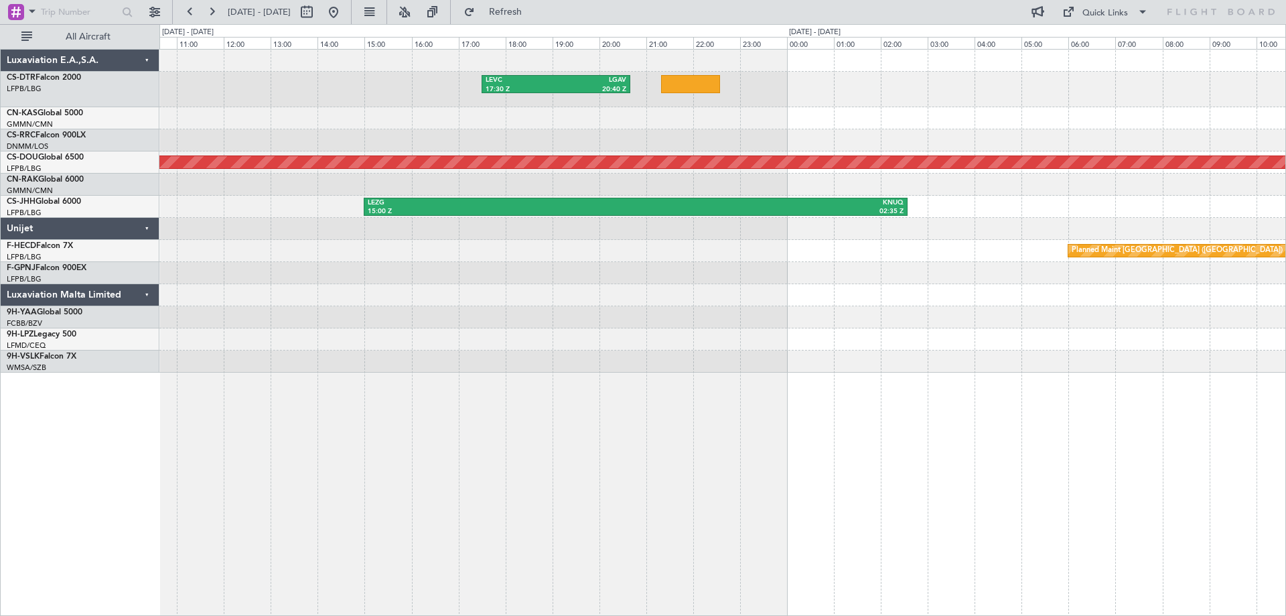
click at [555, 302] on div "LEVC 17:30 Z LGAV 20:40 Z Planned Maint [GEOGRAPHIC_DATA] ([GEOGRAPHIC_DATA]) L…" at bounding box center [722, 211] width 1126 height 323
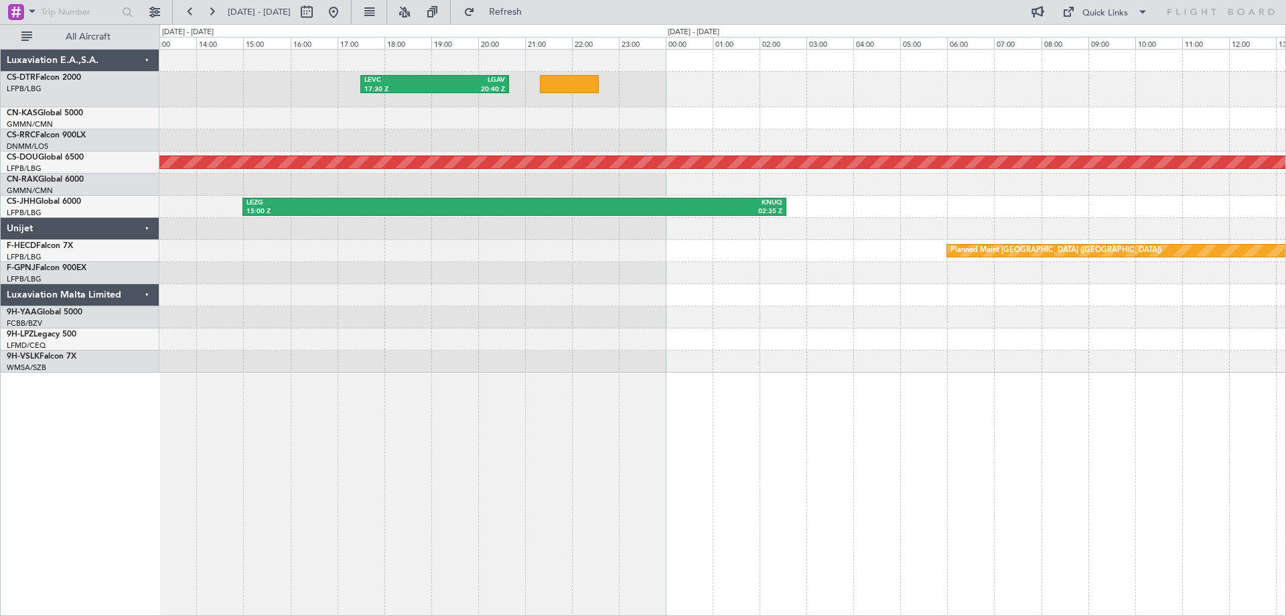
click at [596, 316] on div at bounding box center [722, 317] width 1126 height 22
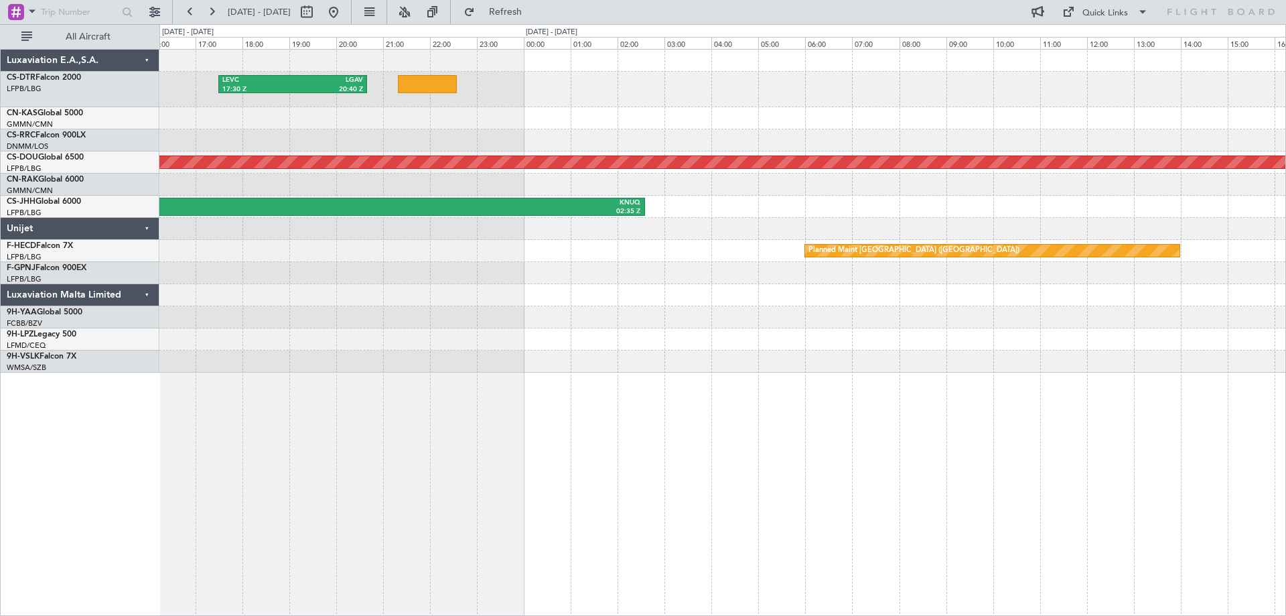
click at [598, 319] on div "LEVC 17:30 Z LGAV 20:40 Z Planned Maint [GEOGRAPHIC_DATA] ([GEOGRAPHIC_DATA]) L…" at bounding box center [722, 211] width 1126 height 323
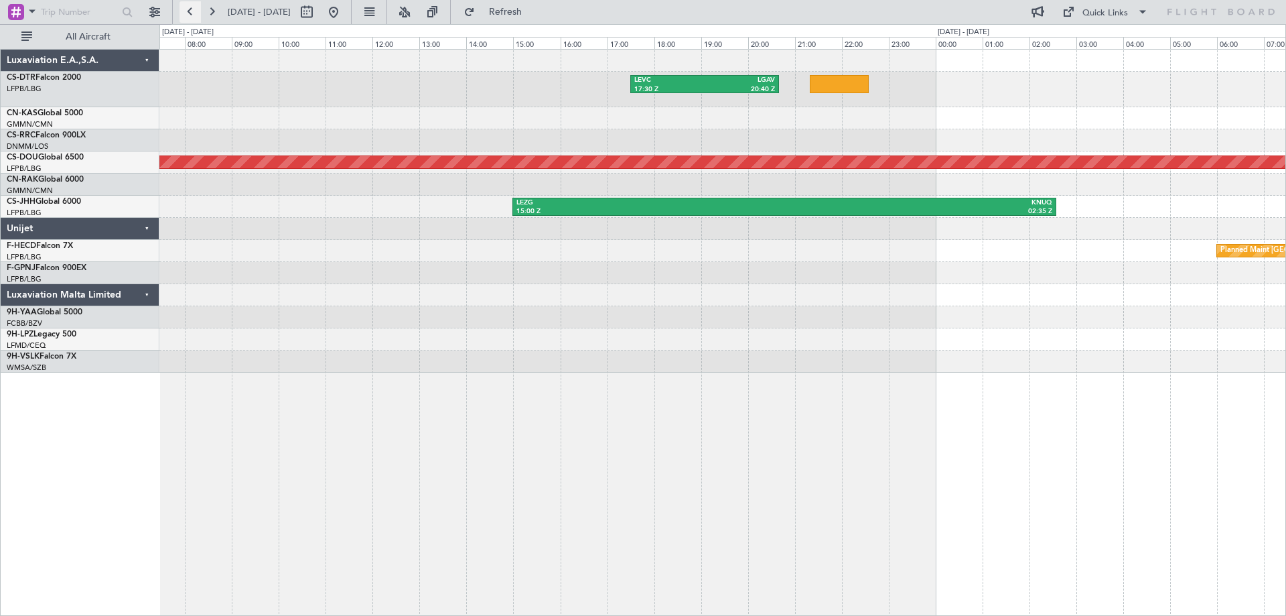
click at [188, 13] on button at bounding box center [190, 11] width 21 height 21
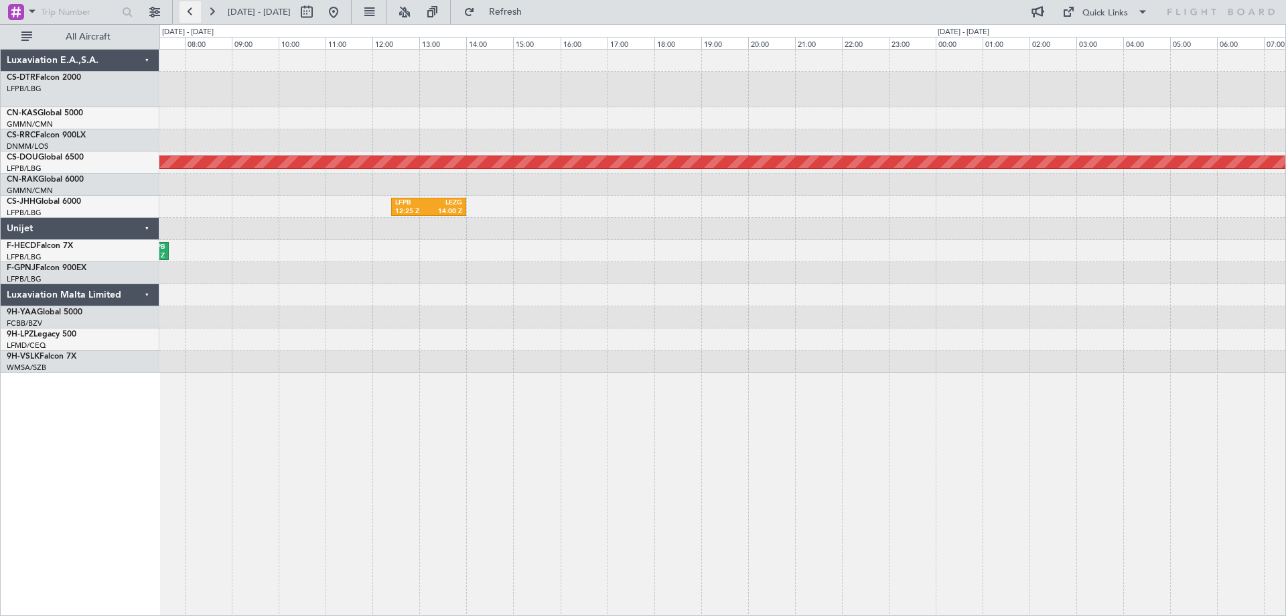
click at [188, 13] on button at bounding box center [190, 11] width 21 height 21
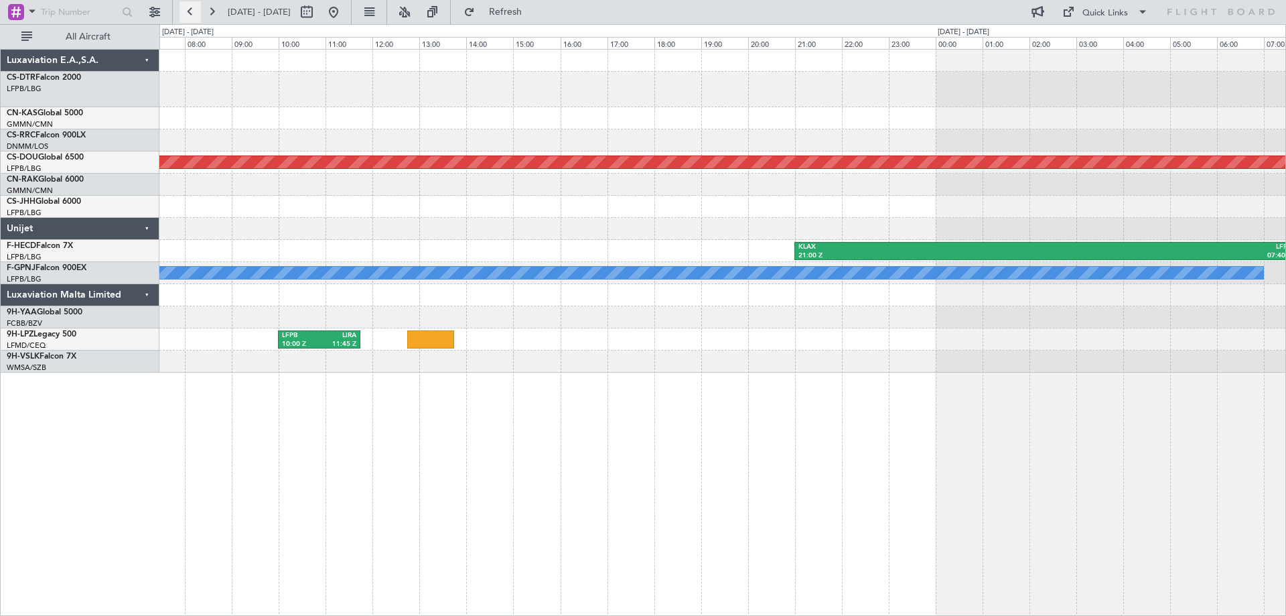
click at [191, 15] on button at bounding box center [190, 11] width 21 height 21
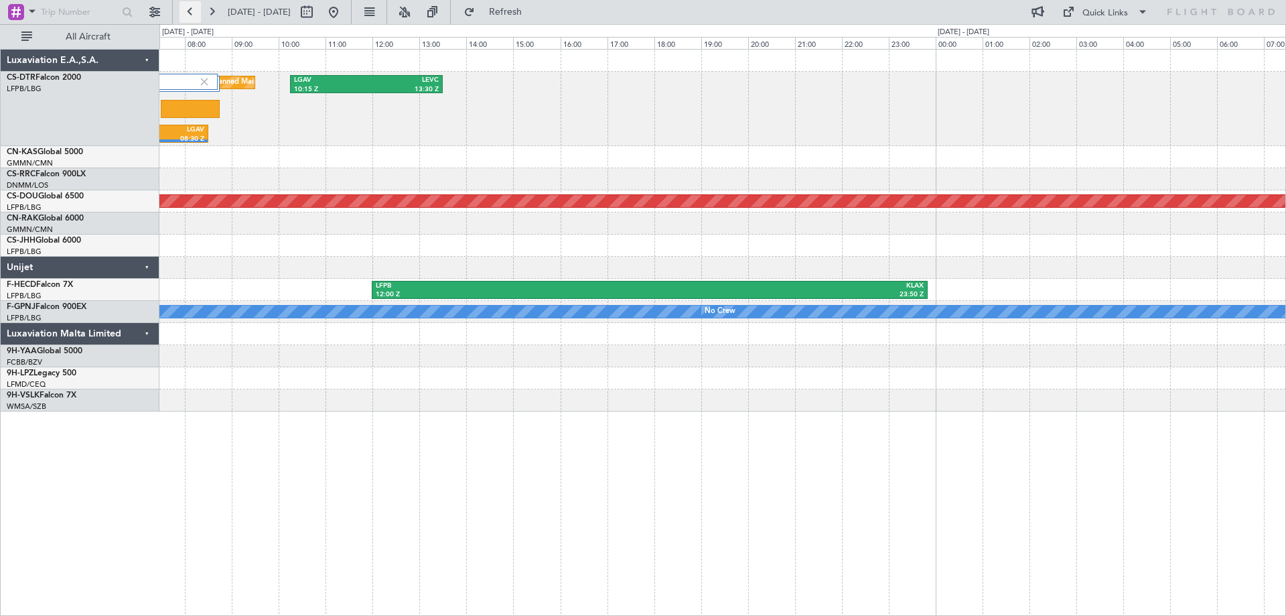
click at [186, 11] on button at bounding box center [190, 11] width 21 height 21
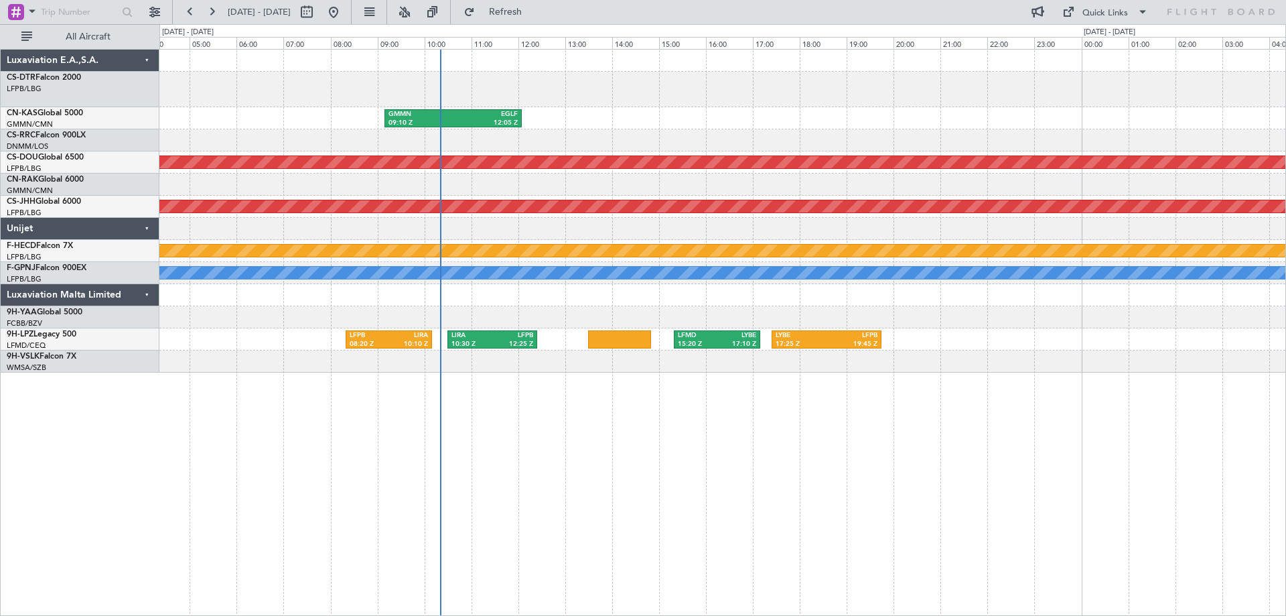
click at [1286, 390] on div "LBSF 04:30 Z LFOH 07:30 Z LFOH 09:00 Z OEJN 14:55 Z GMMN 09:10 Z EGLF 12:05 Z P…" at bounding box center [643, 320] width 1286 height 592
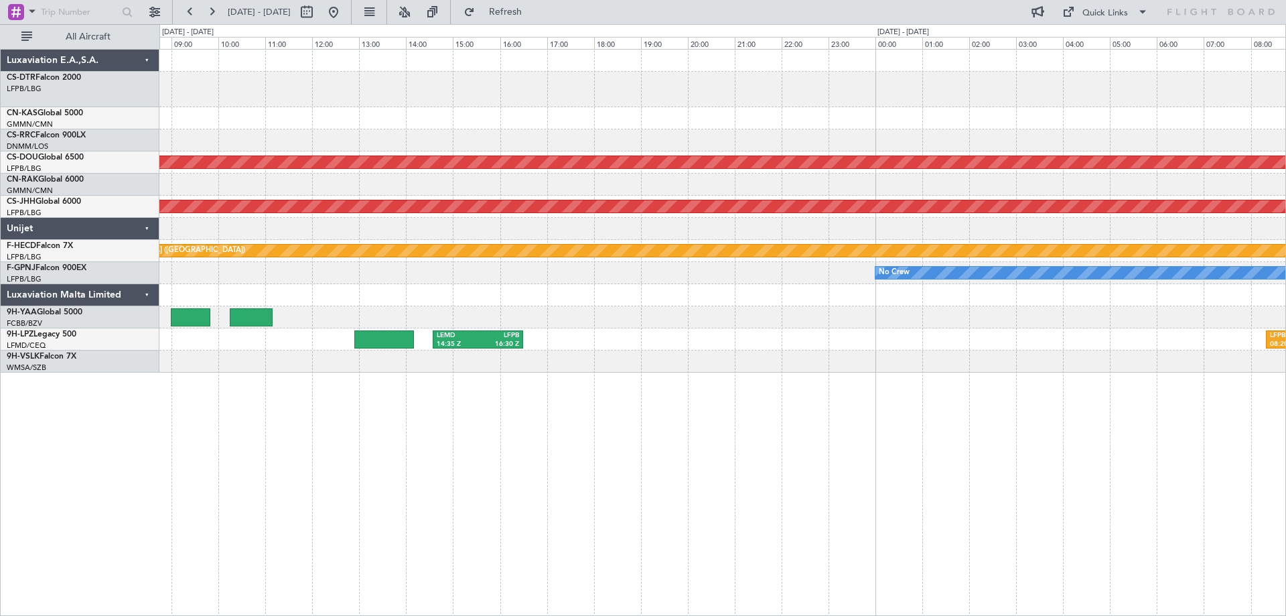
click at [1286, 383] on div "GMMN 09:10 Z EGLF 12:05 Z Planned Maint [GEOGRAPHIC_DATA] ([GEOGRAPHIC_DATA]) P…" at bounding box center [643, 320] width 1286 height 592
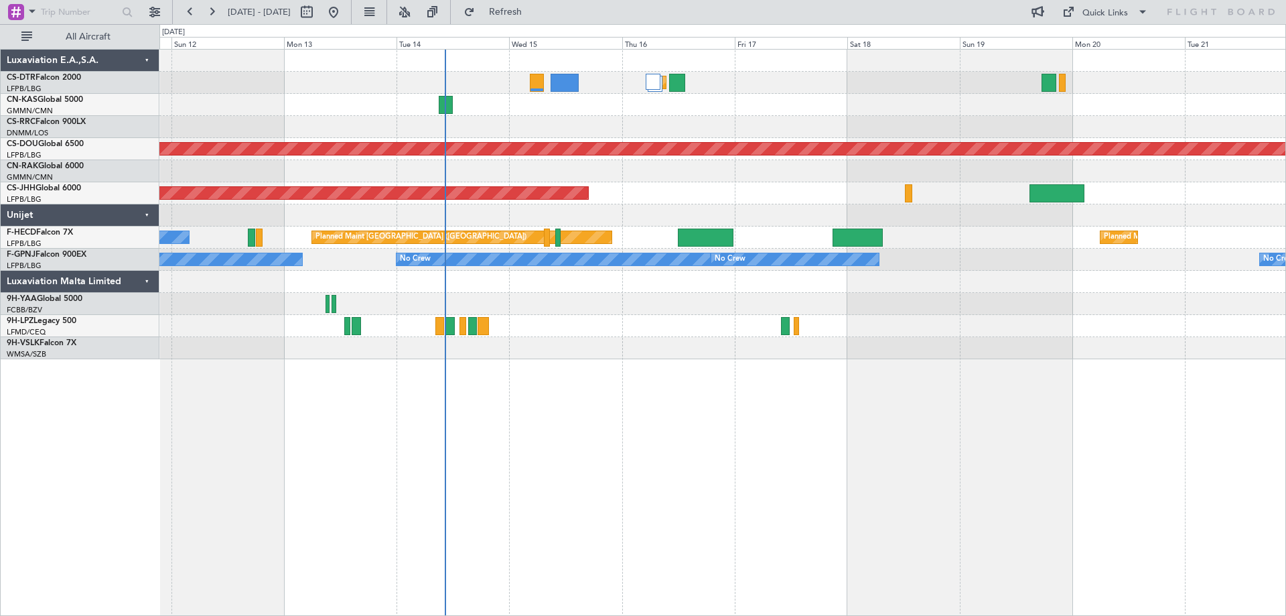
click at [738, 338] on div "Planned Maint Sofia Planned Maint [GEOGRAPHIC_DATA] ([PERSON_NAME]) Planned Mai…" at bounding box center [722, 205] width 1126 height 310
